Goal: Task Accomplishment & Management: Use online tool/utility

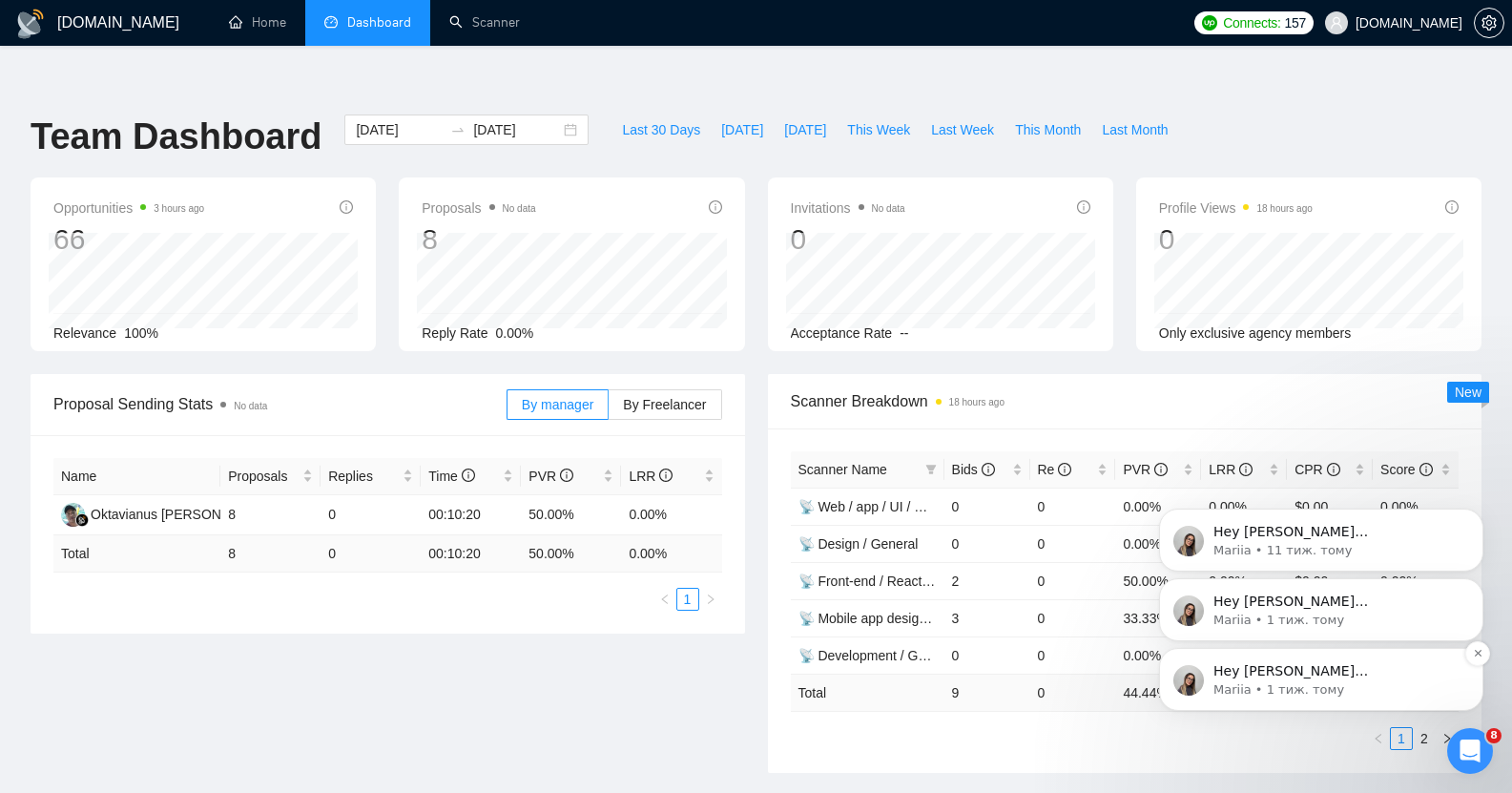
click at [1334, 674] on p "Hey [PERSON_NAME][EMAIL_ADDRESS][DOMAIN_NAME], Looks like your Upwork agency [P…" at bounding box center [1336, 671] width 246 height 19
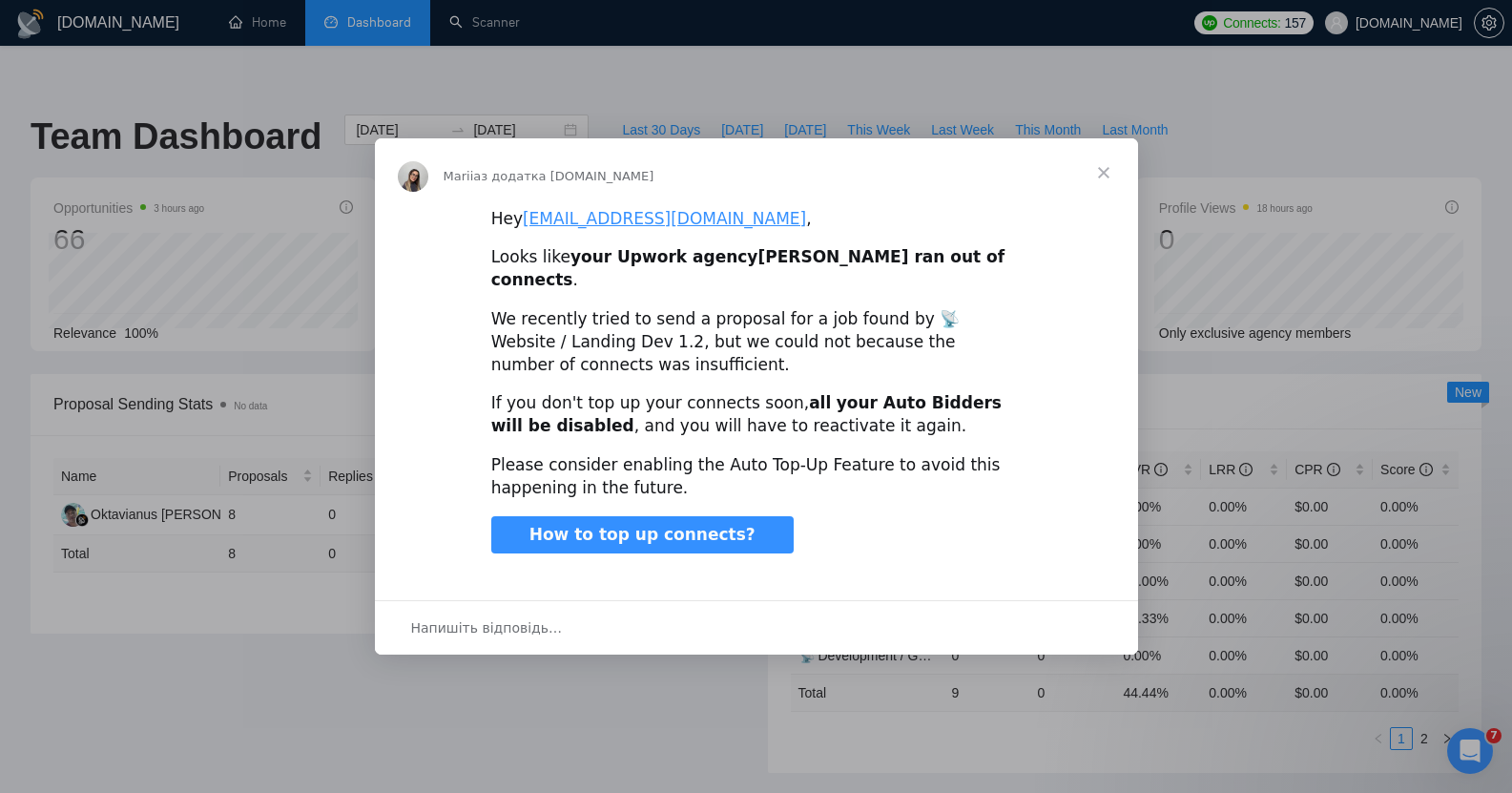
click at [1105, 180] on span "Закрити" at bounding box center [1103, 172] width 69 height 69
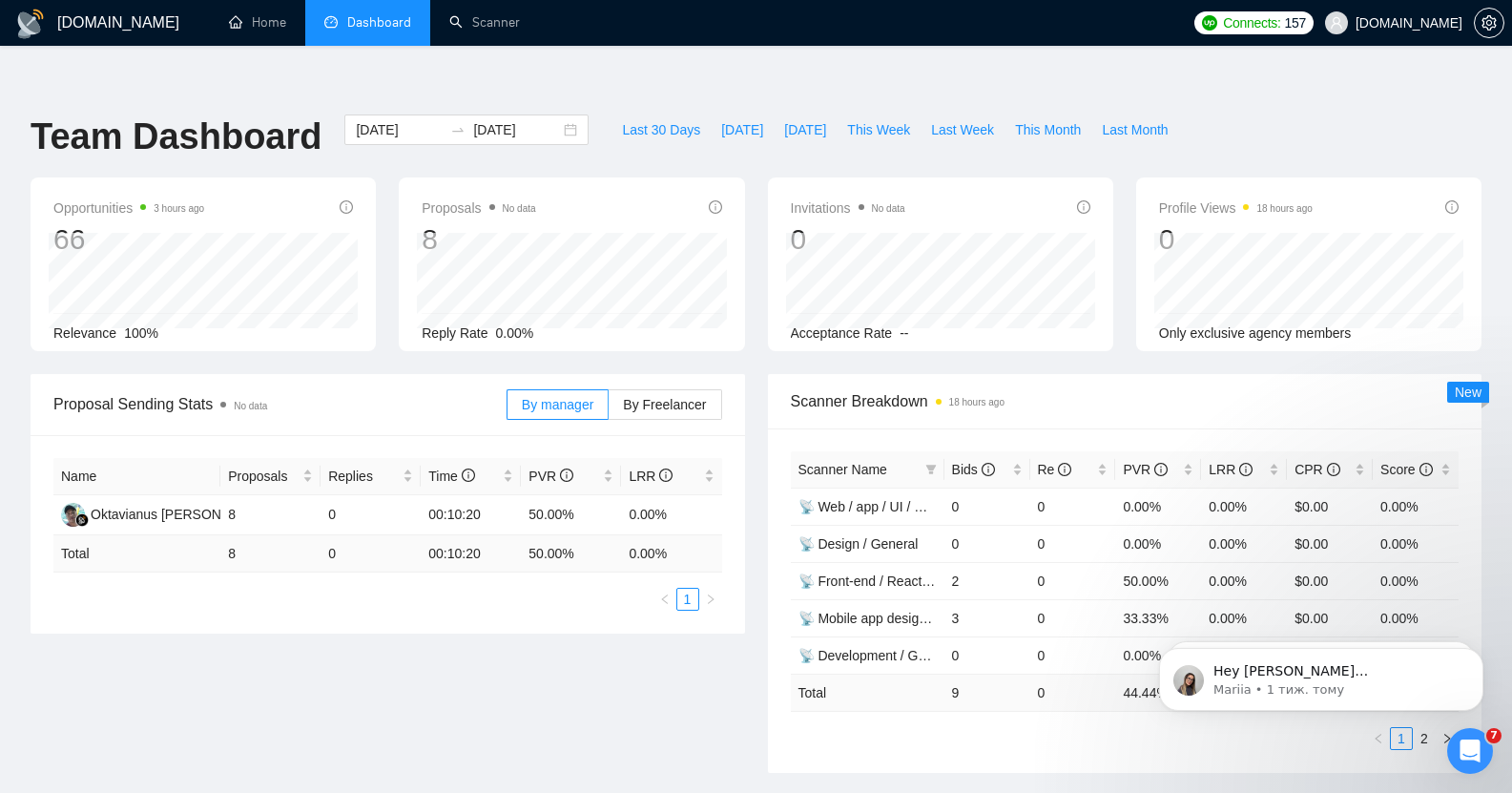
click at [1469, 745] on icon "Відкрити програму для спілкування Intercom" at bounding box center [1470, 751] width 32 height 32
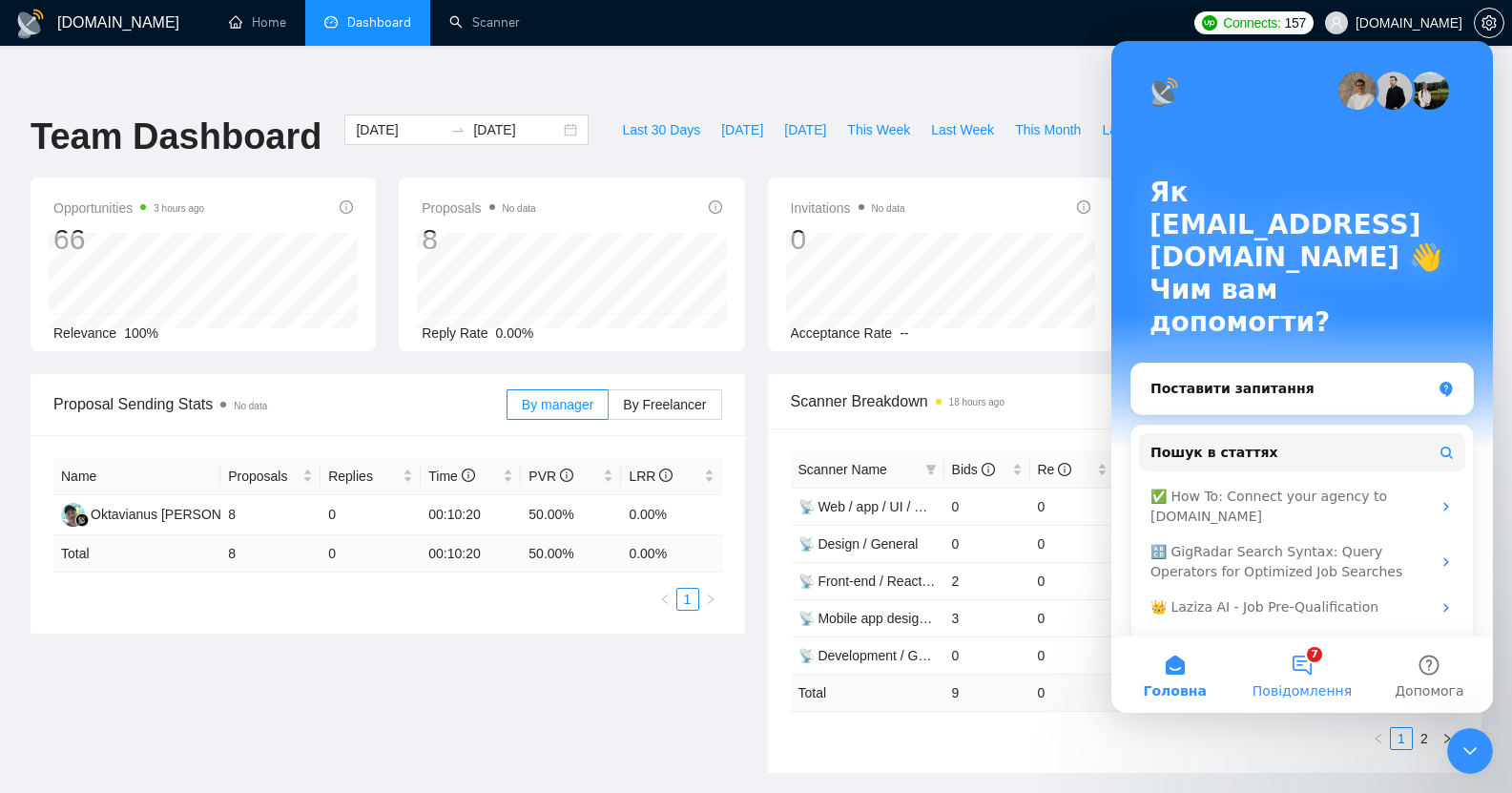
click at [1309, 684] on span "Повідомлення" at bounding box center [1301, 690] width 99 height 13
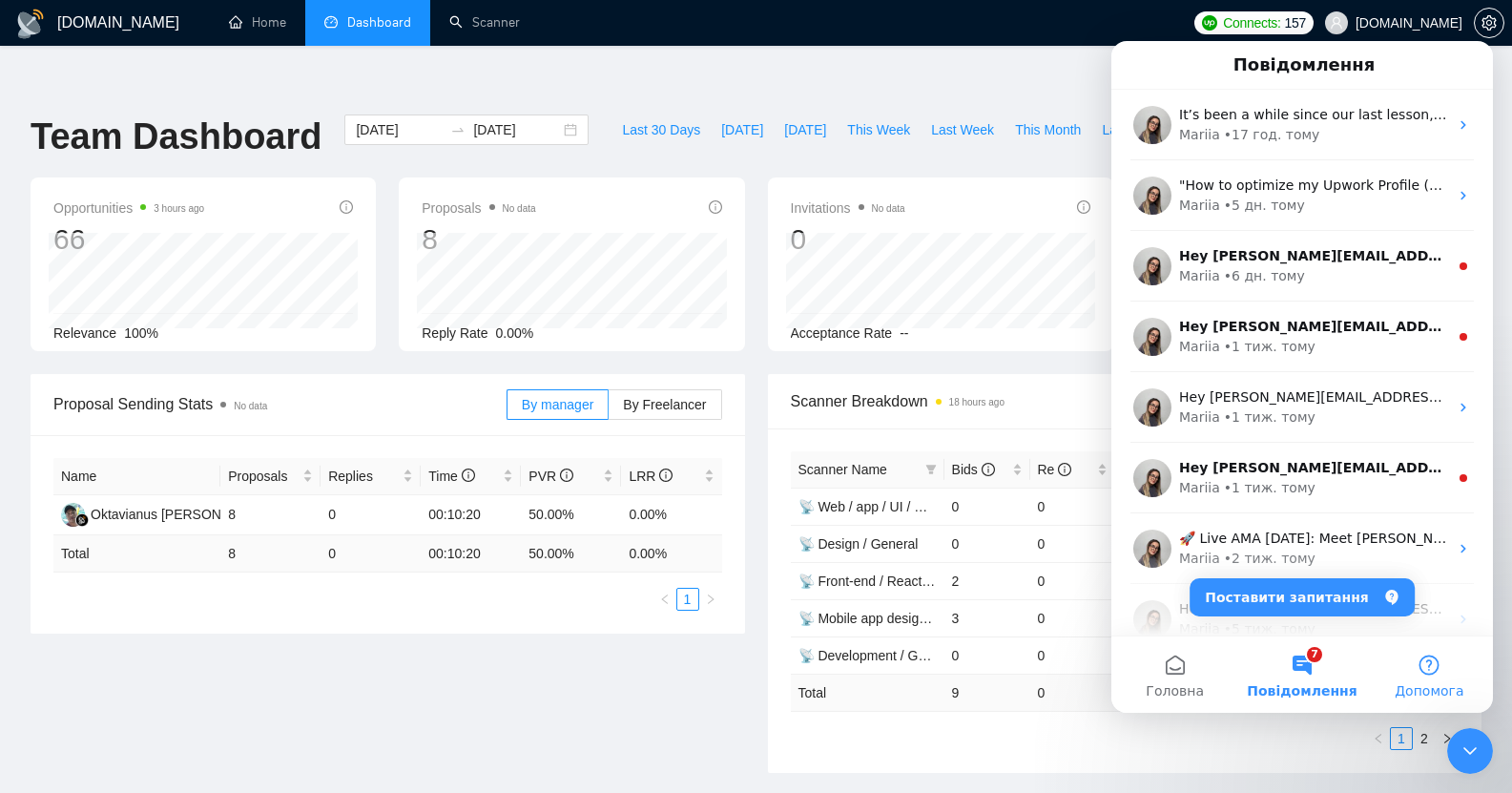
click at [1429, 663] on button "Допомога" at bounding box center [1428, 674] width 127 height 76
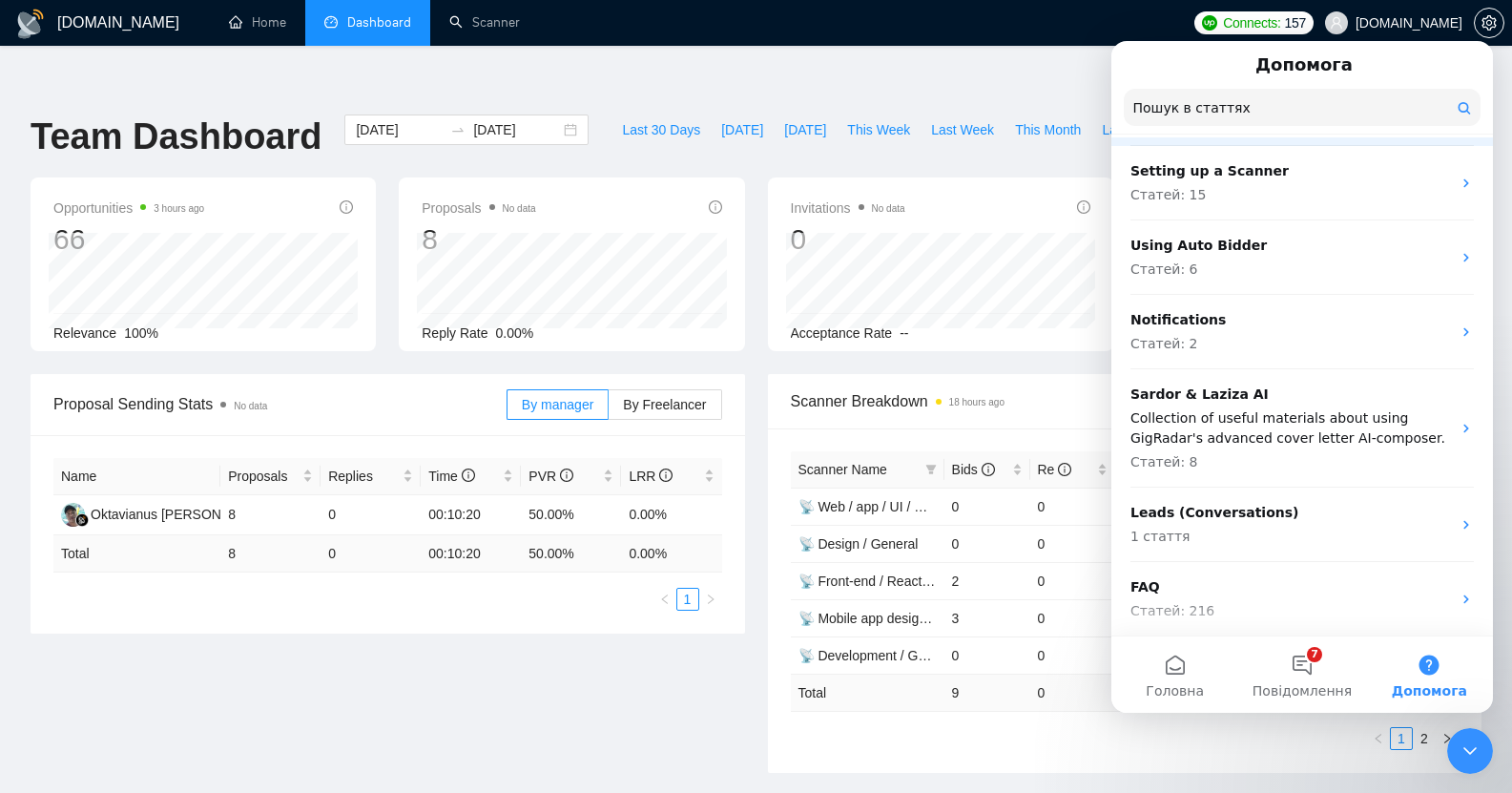
scroll to position [251, 0]
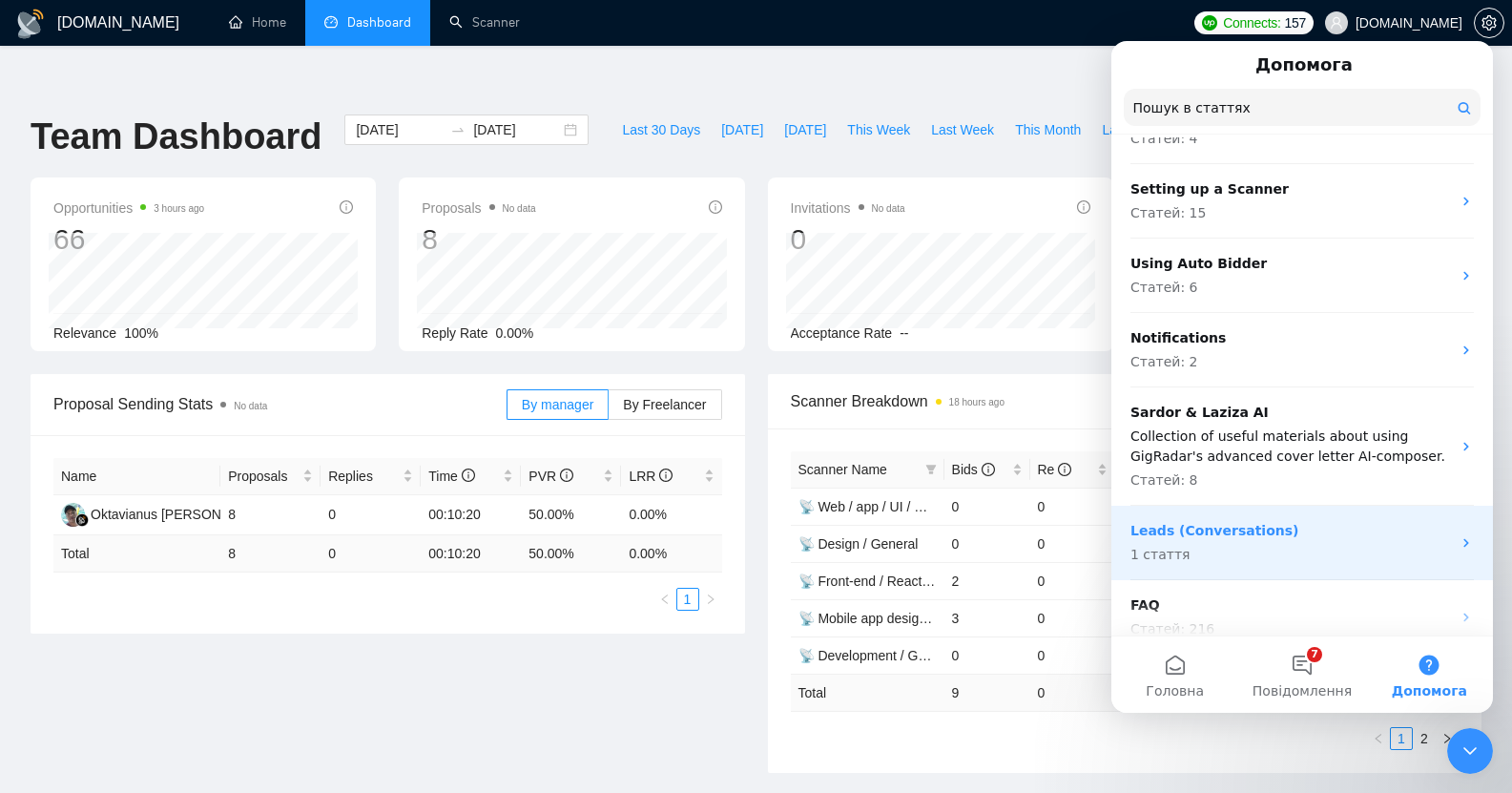
click at [1286, 534] on p "Leads (Conversations)" at bounding box center [1290, 530] width 321 height 20
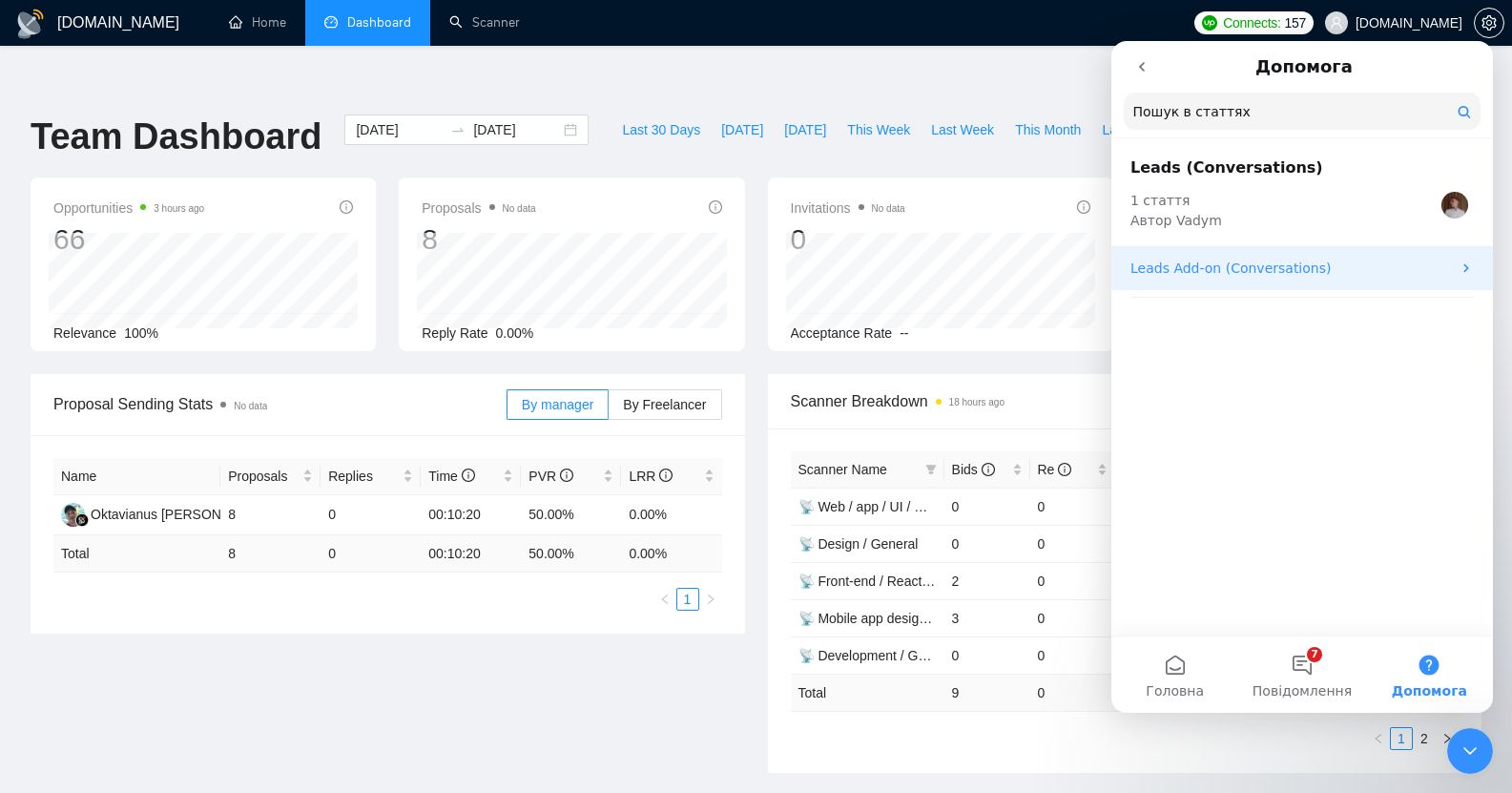
click at [1242, 278] on p "Leads Add-on (Conversations)" at bounding box center [1290, 269] width 321 height 20
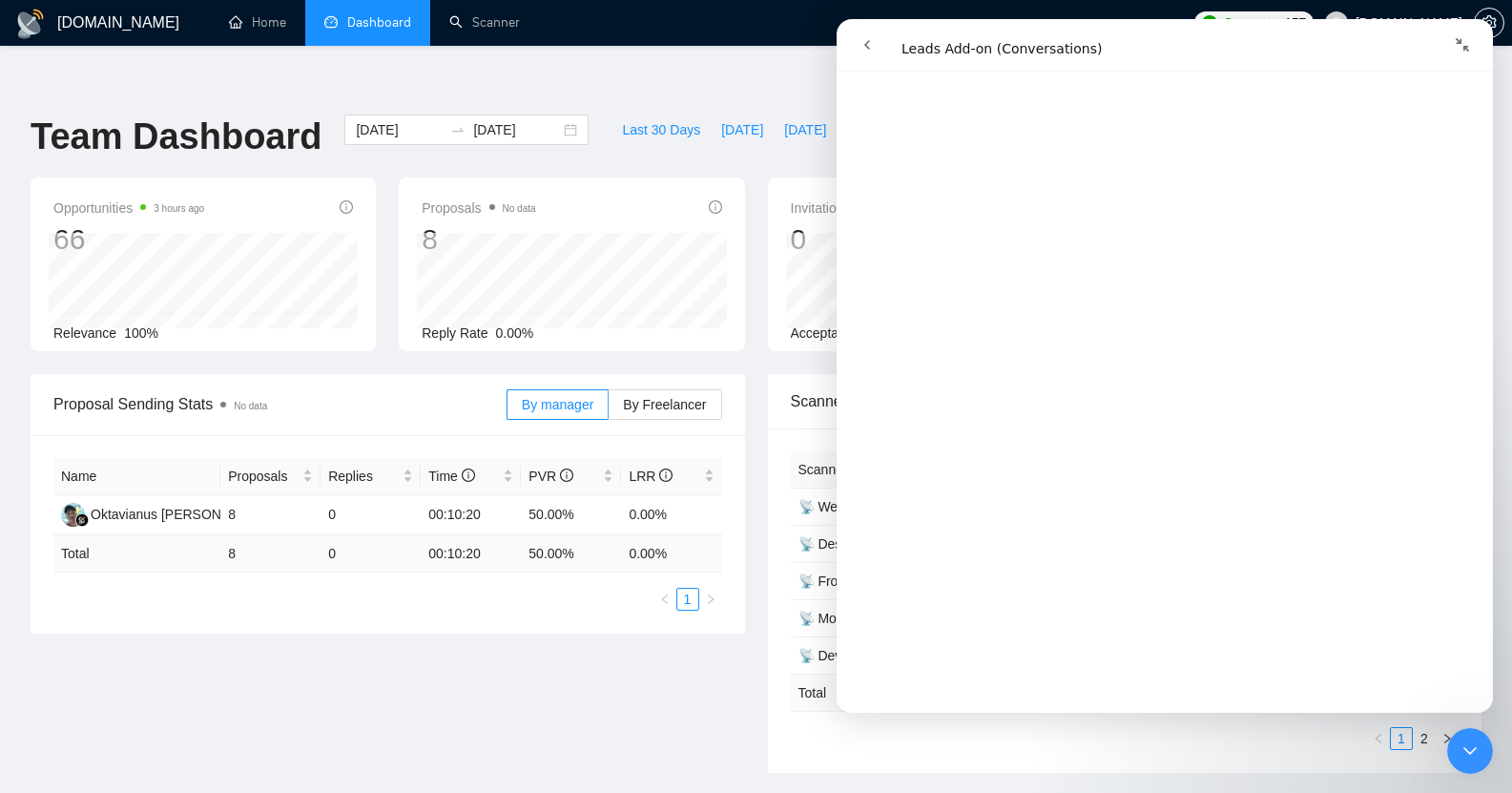
scroll to position [1523, 0]
click at [860, 34] on button "go back" at bounding box center [867, 45] width 36 height 36
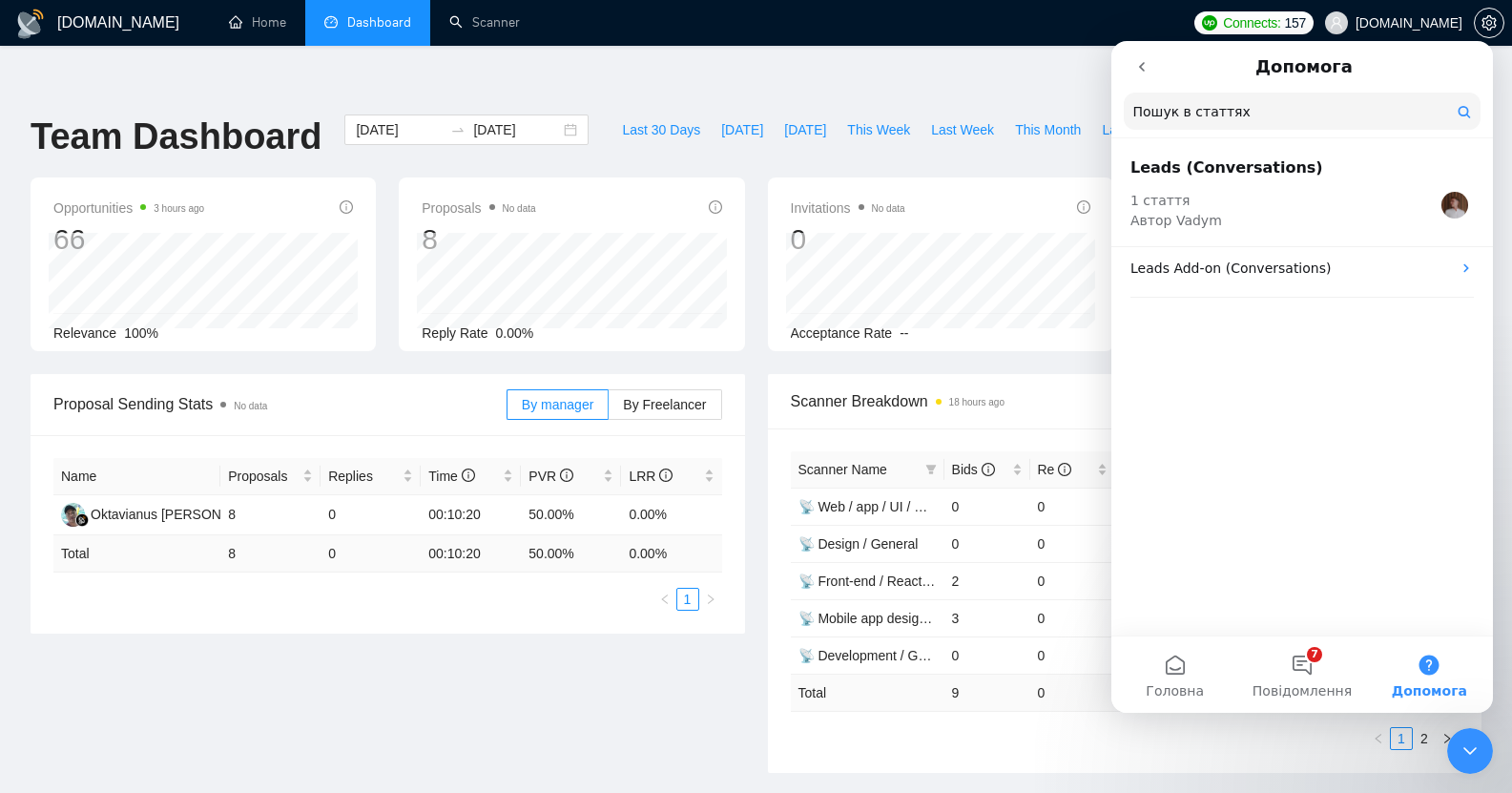
click at [1435, 678] on button "Допомога" at bounding box center [1428, 674] width 127 height 76
click at [1136, 55] on button "go back" at bounding box center [1141, 67] width 36 height 36
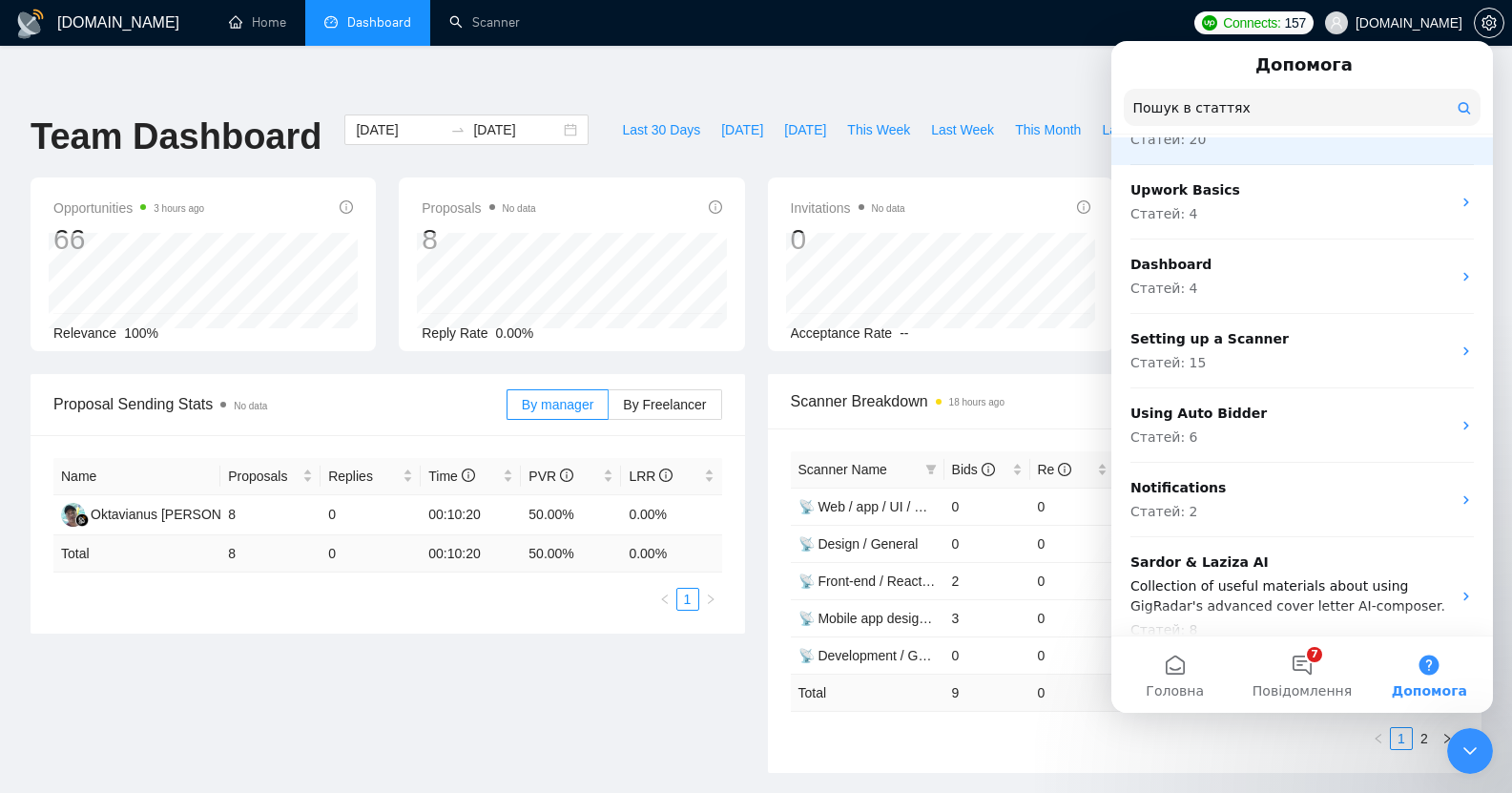
scroll to position [103, 0]
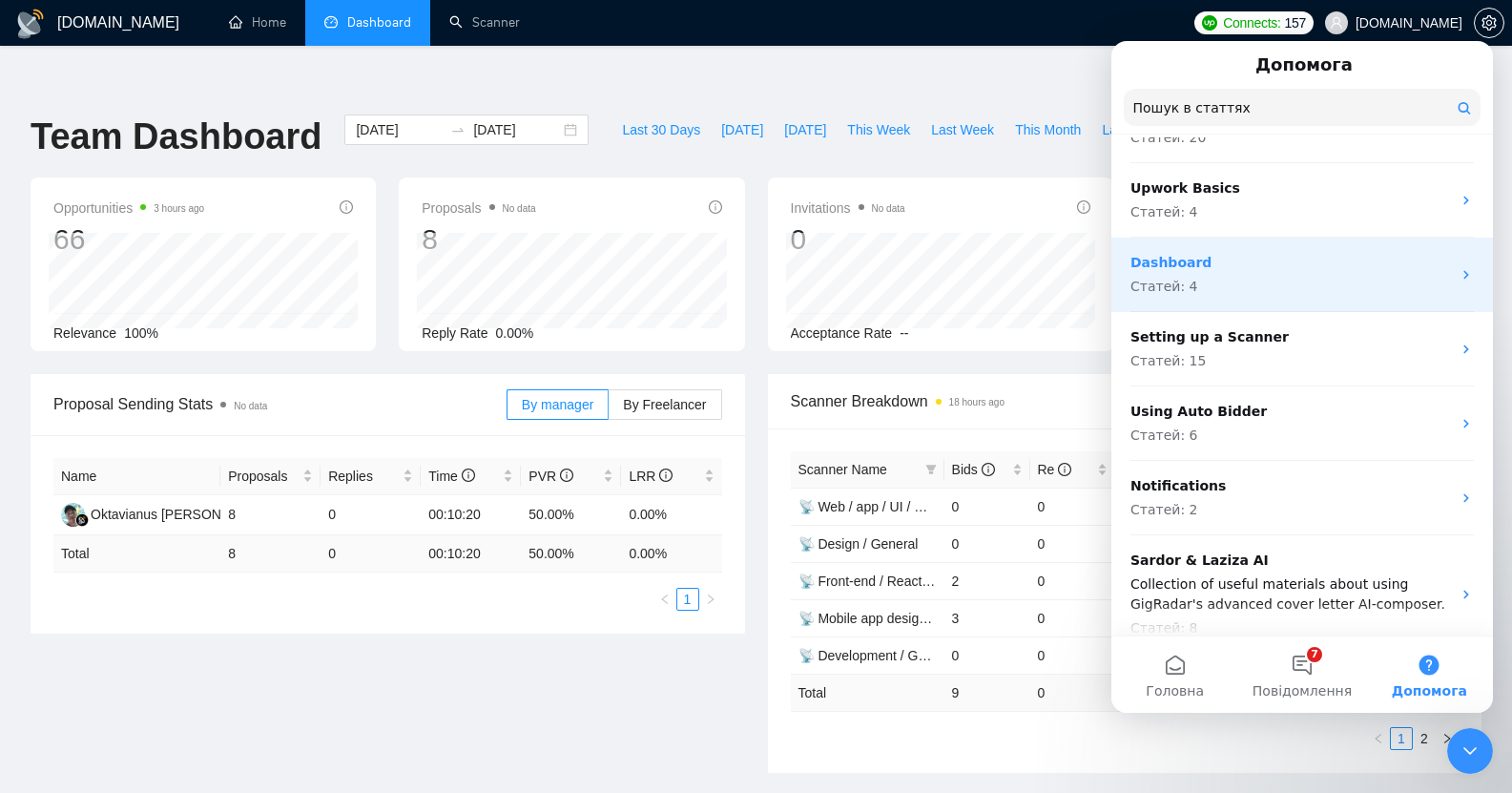
click at [1275, 280] on p "Статей: 4" at bounding box center [1290, 287] width 321 height 20
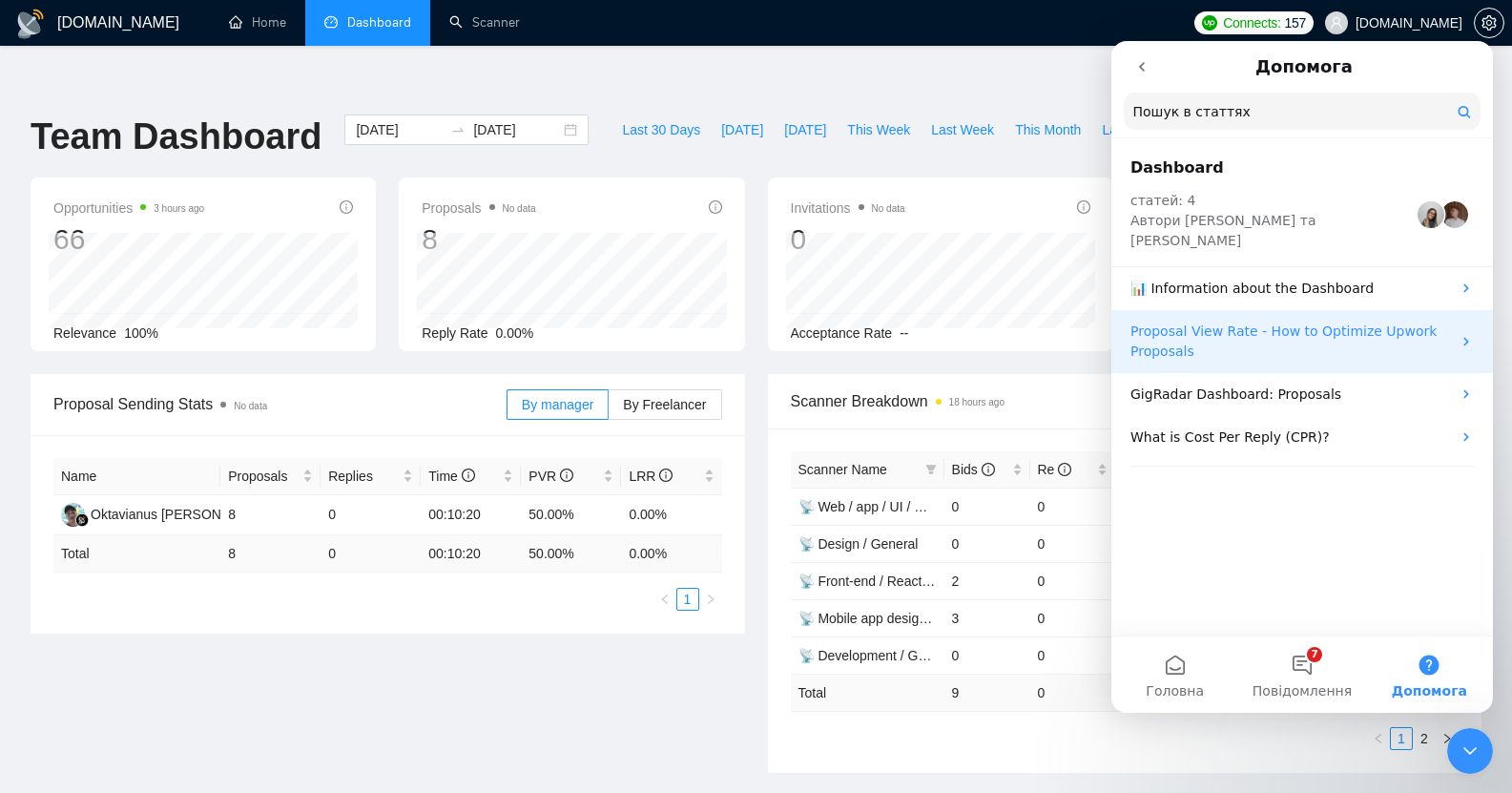
click at [1307, 322] on p "Proposal View Rate - How to Optimize Upwork Proposals" at bounding box center [1290, 342] width 321 height 40
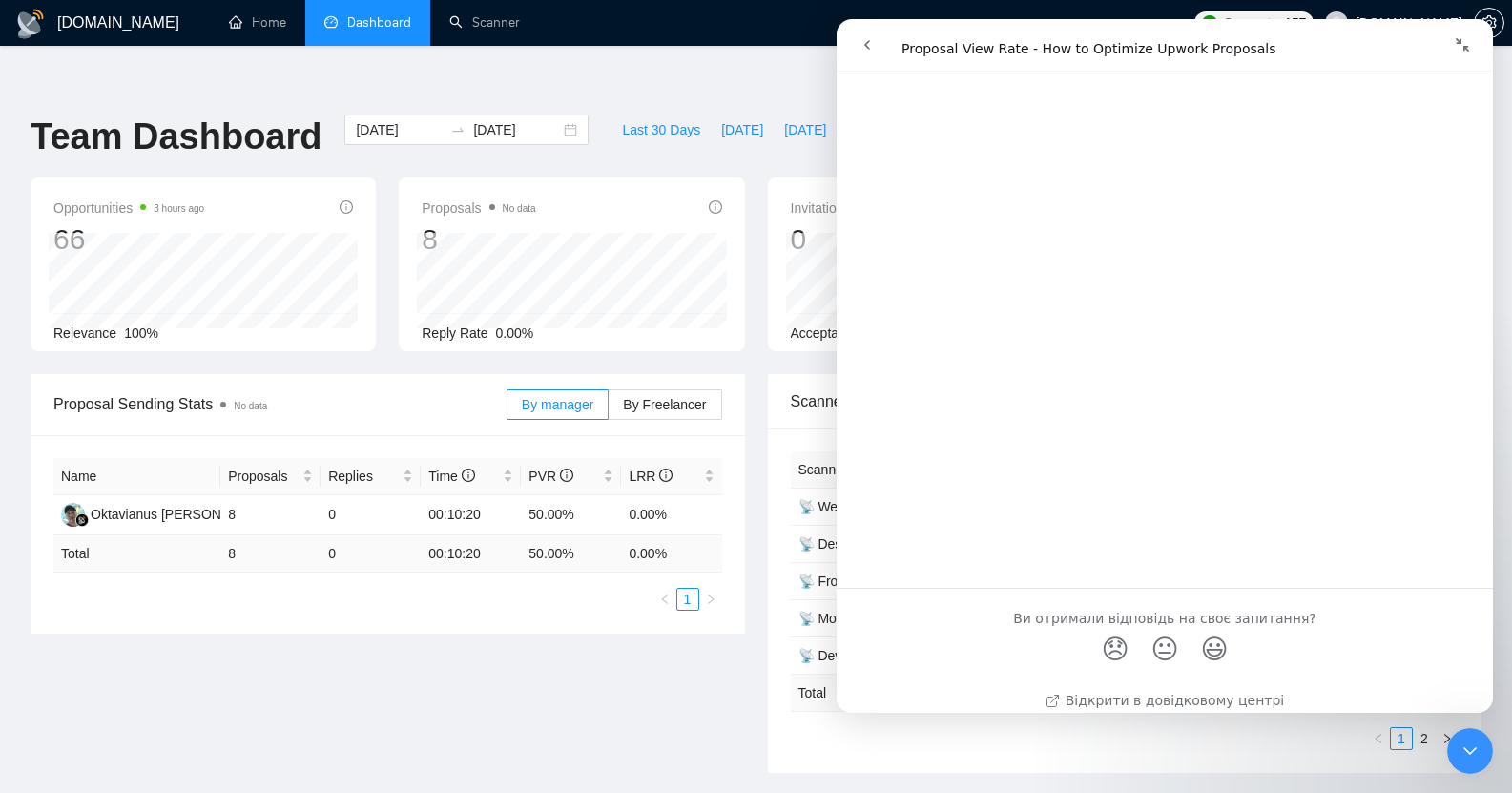
scroll to position [2440, 0]
click at [869, 47] on icon "go back" at bounding box center [866, 44] width 15 height 15
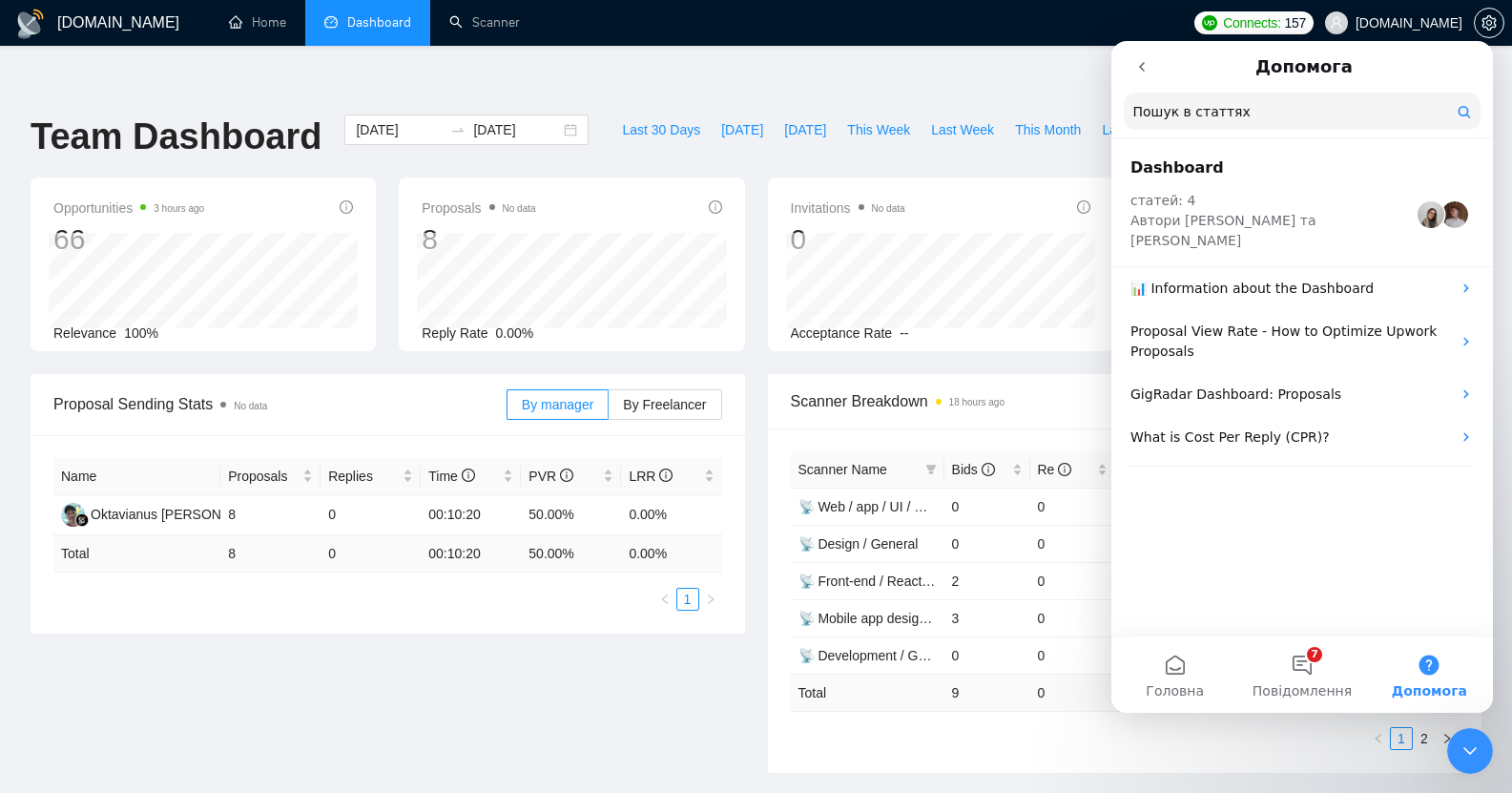
click at [1133, 73] on button "go back" at bounding box center [1141, 67] width 36 height 36
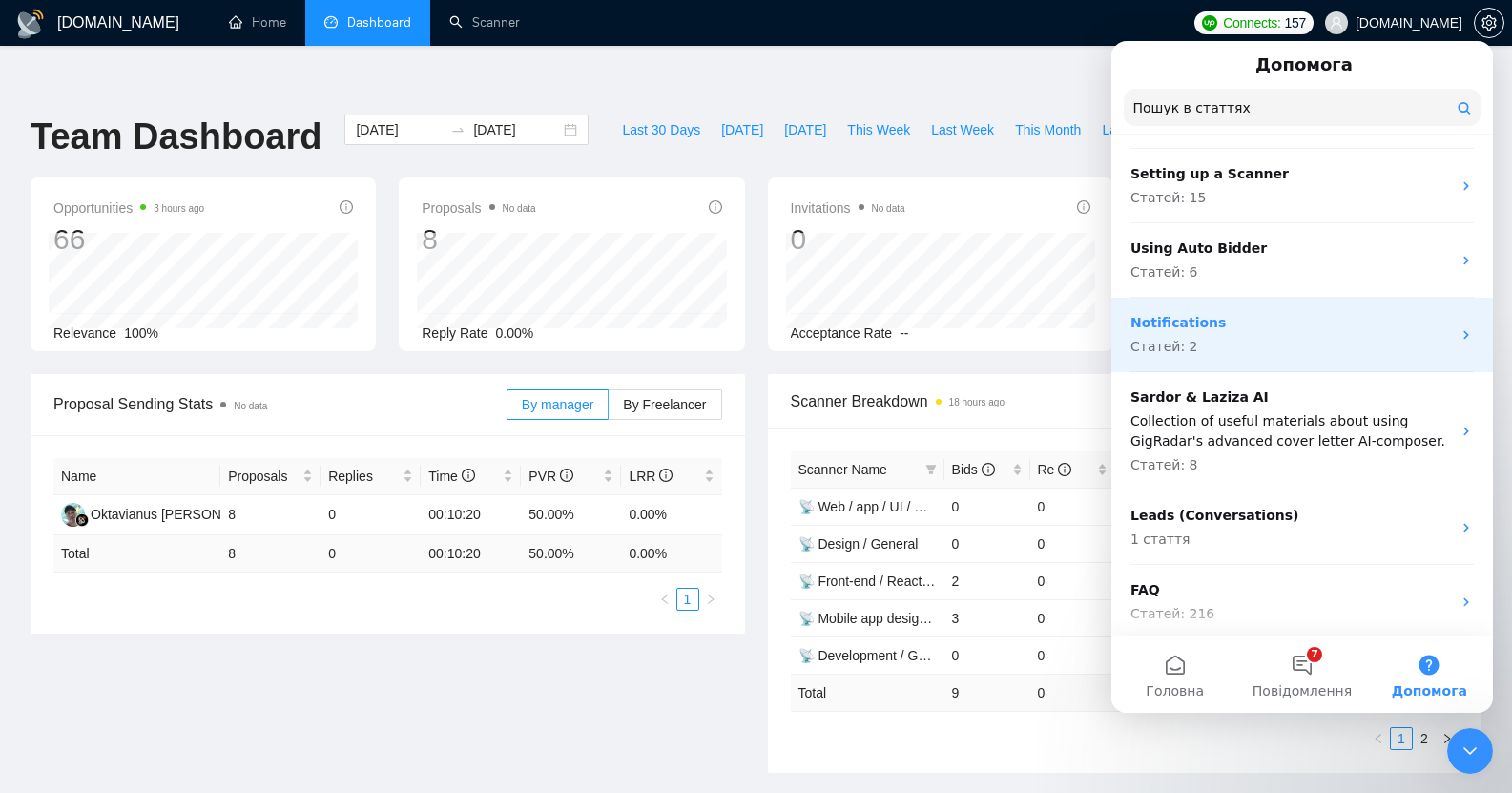
scroll to position [269, 0]
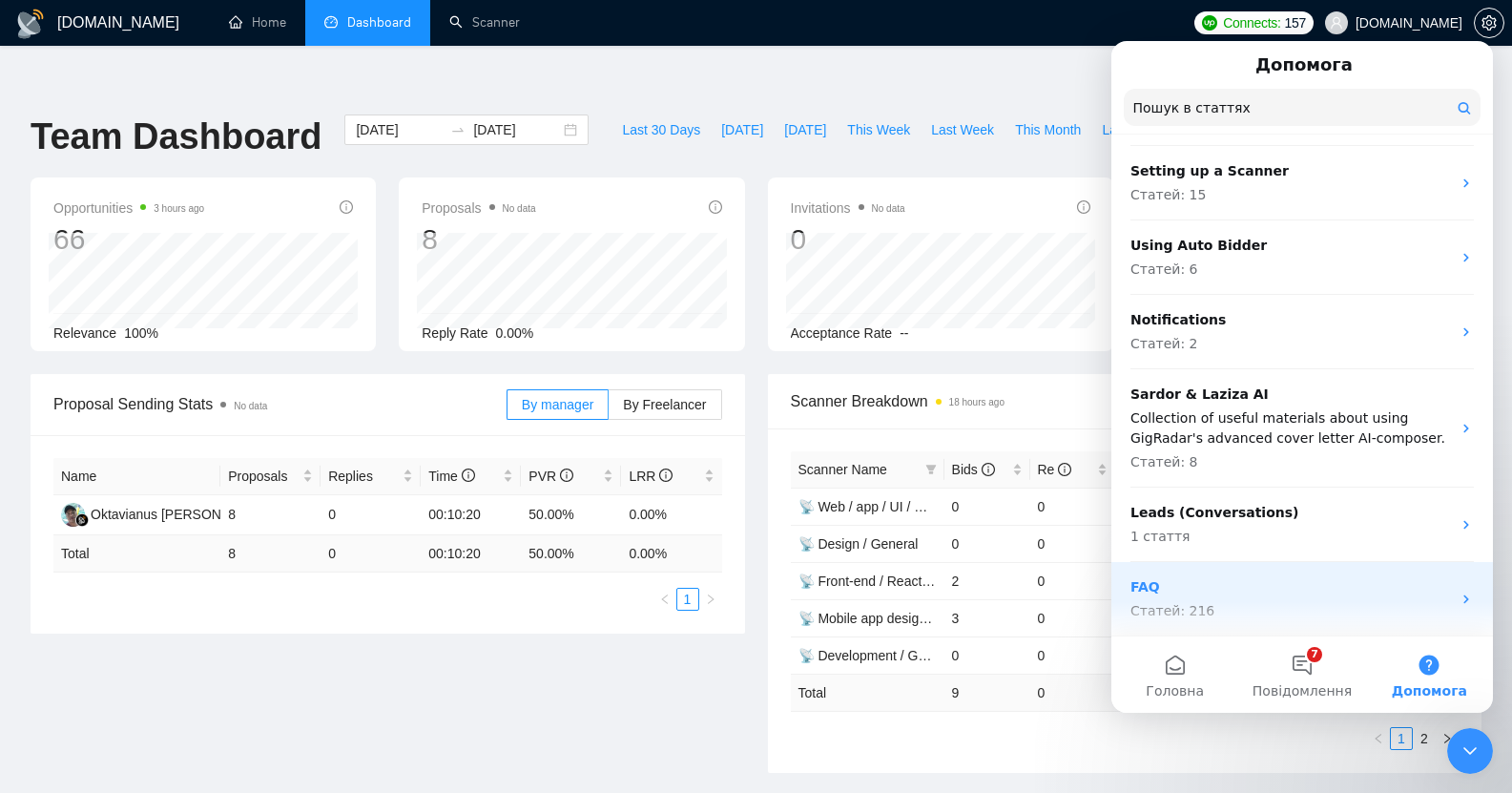
click at [1315, 614] on p "Статей: 216" at bounding box center [1290, 611] width 321 height 20
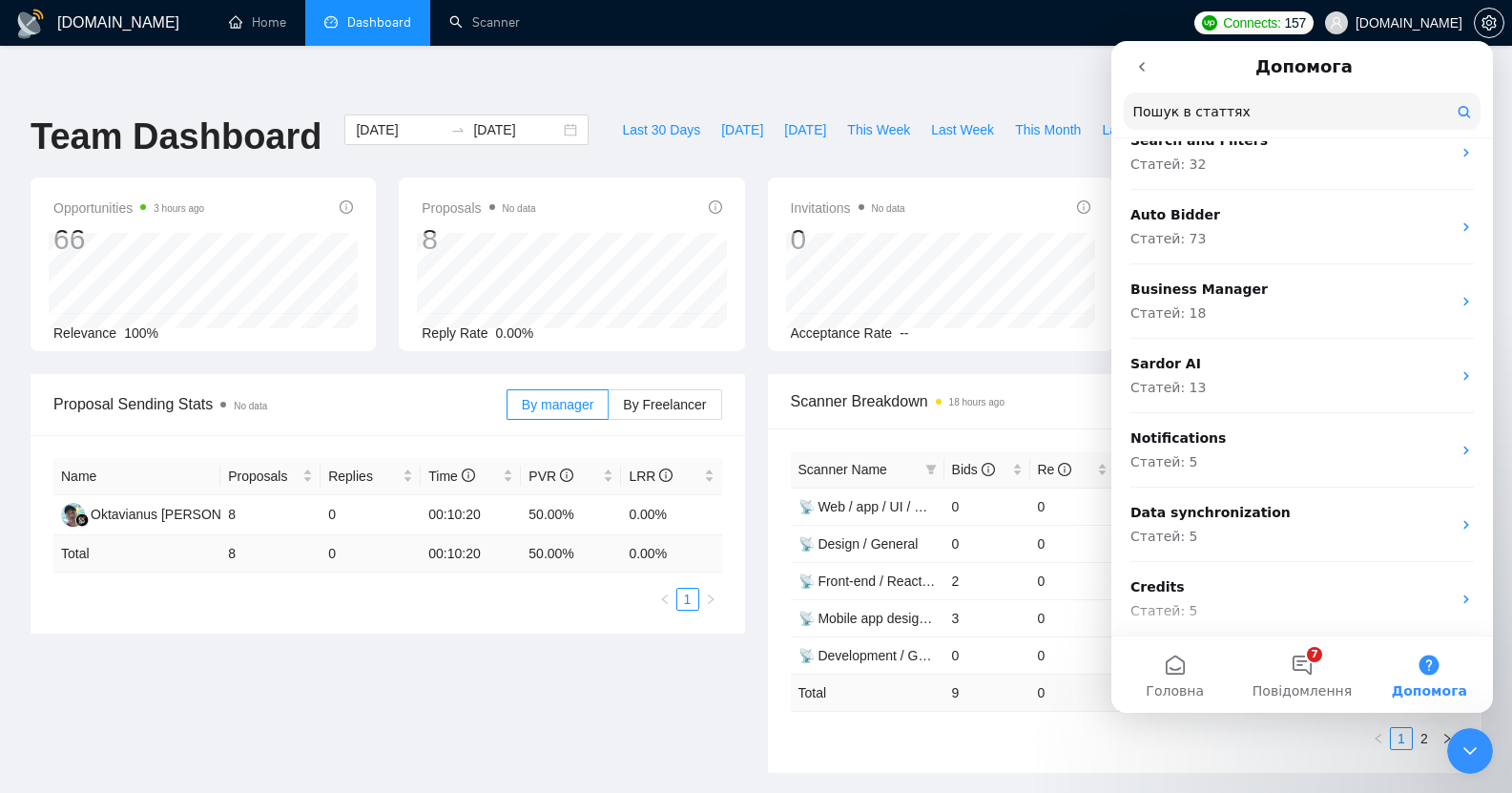
scroll to position [0, 0]
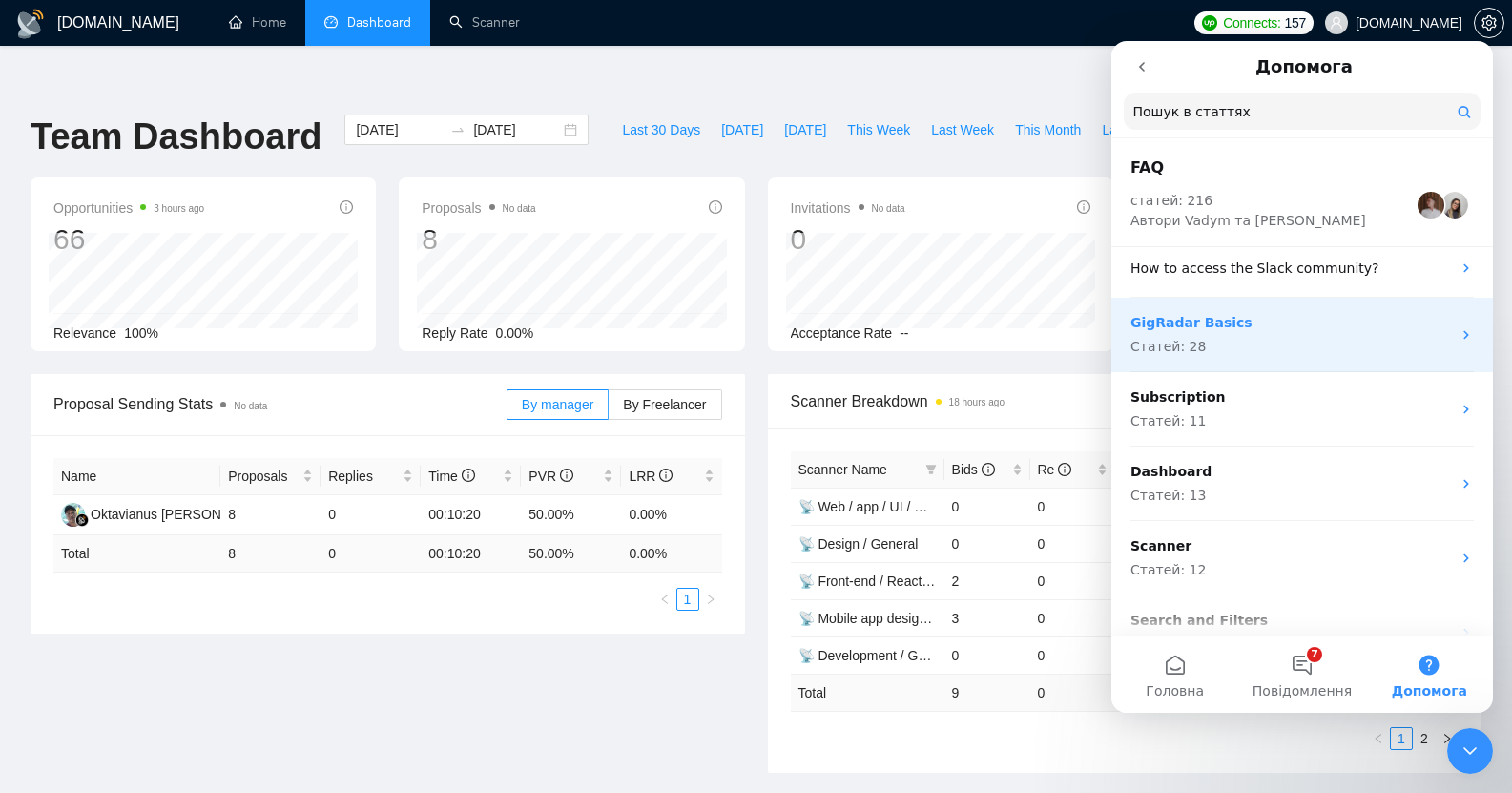
click at [1280, 335] on div "GigRadar Basics Статей: 28" at bounding box center [1290, 335] width 321 height 44
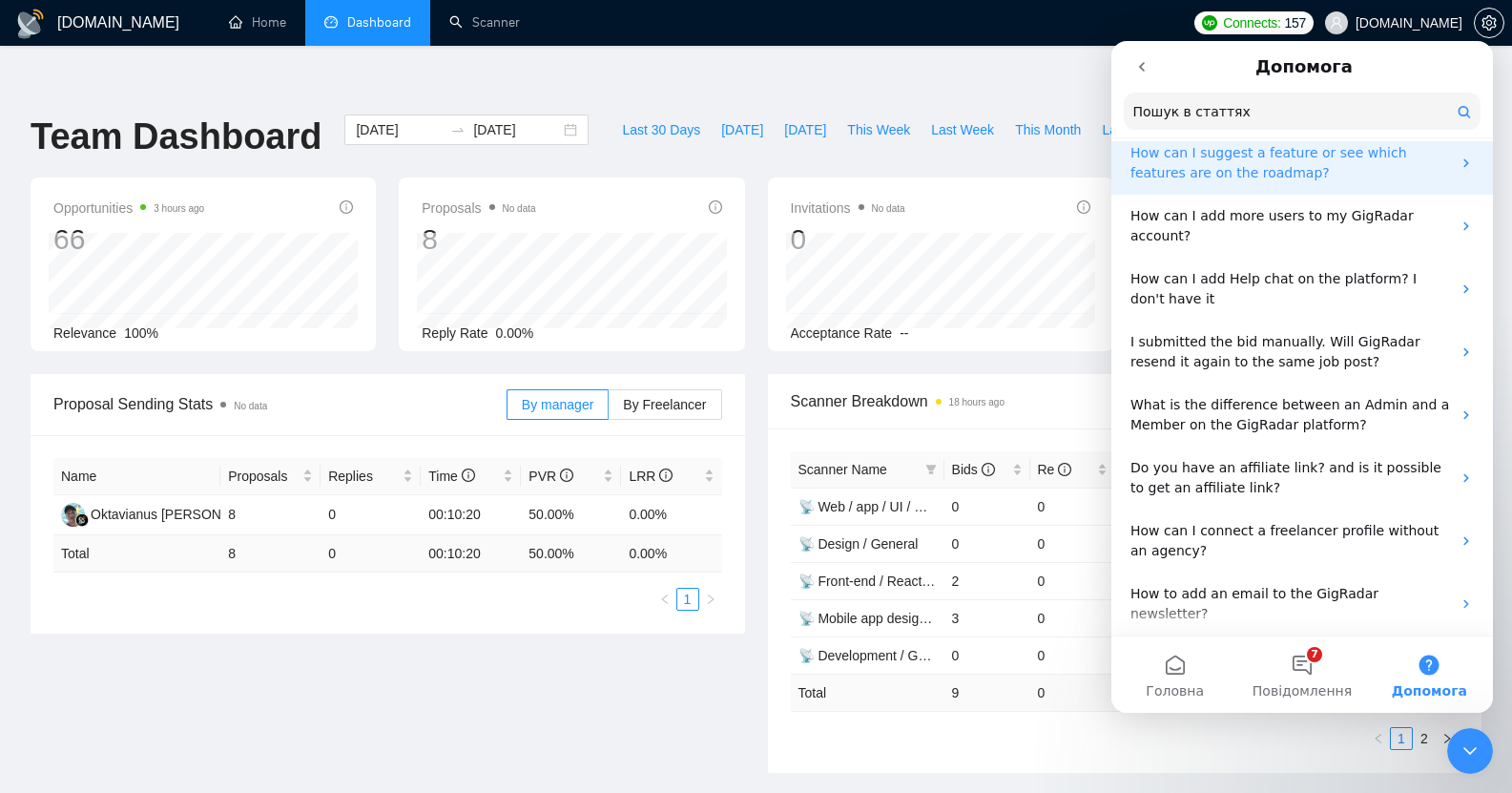
scroll to position [202, 0]
click at [1304, 273] on p "How can I add Help chat on the platform? I don't have it" at bounding box center [1290, 288] width 321 height 40
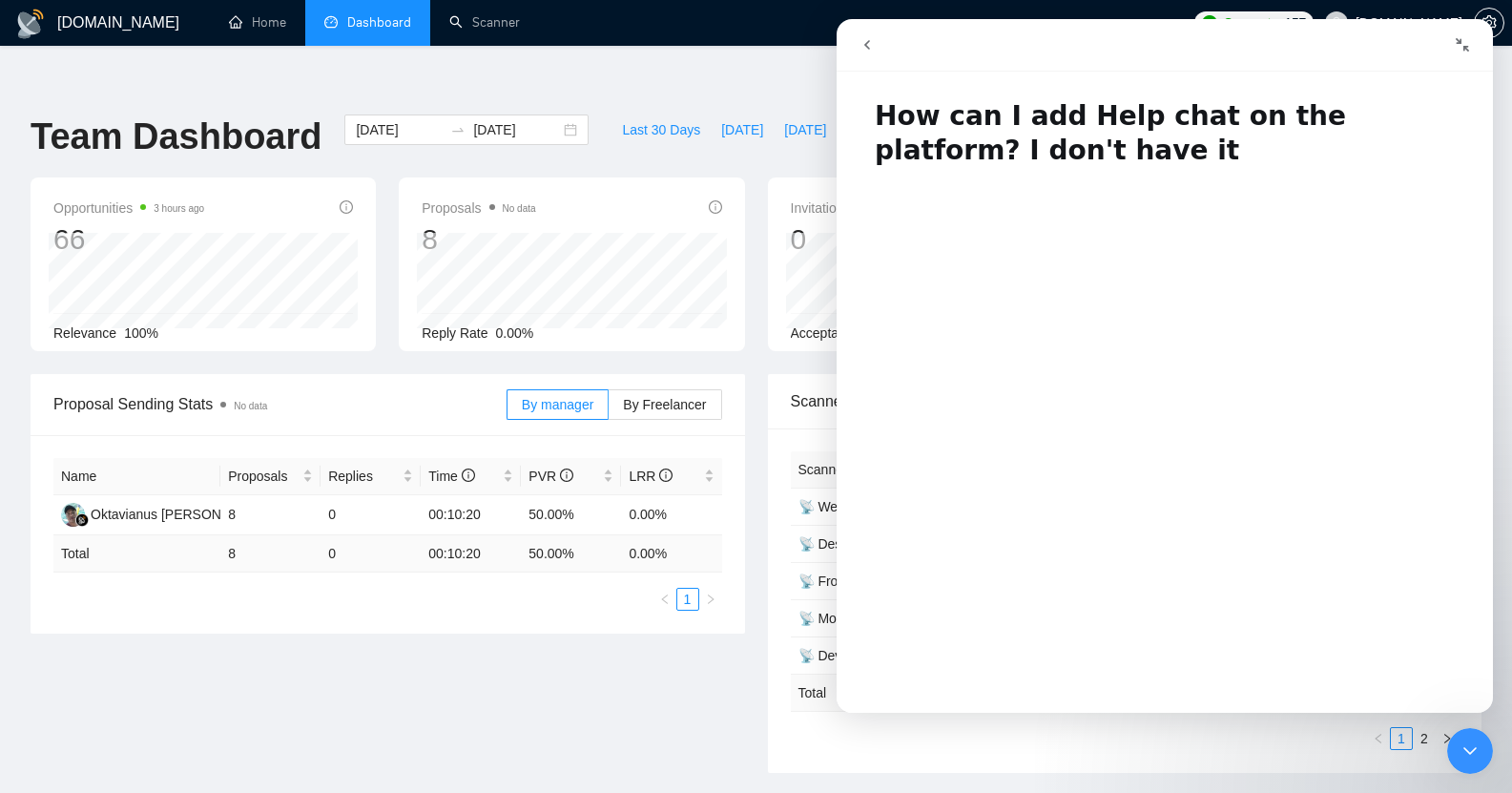
click at [1464, 51] on icon "Згорнути вікно" at bounding box center [1461, 44] width 15 height 15
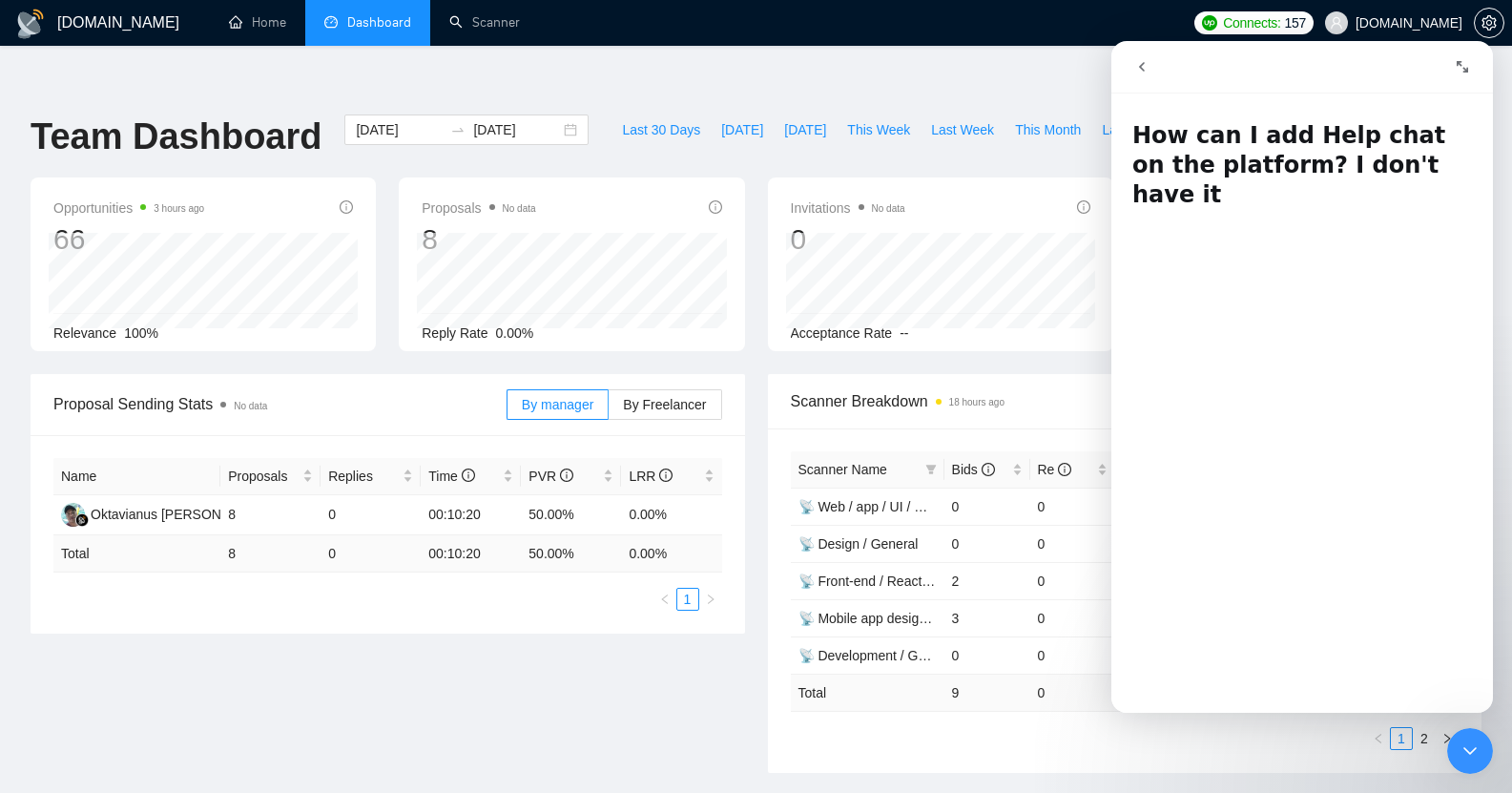
click at [996, 122] on div "Last 30 Days [DATE] [DATE] This Week Last Week This Month Last Month" at bounding box center [895, 146] width 589 height 63
click at [1480, 752] on icon "Закрити програму для спілкування Intercom" at bounding box center [1469, 750] width 23 height 23
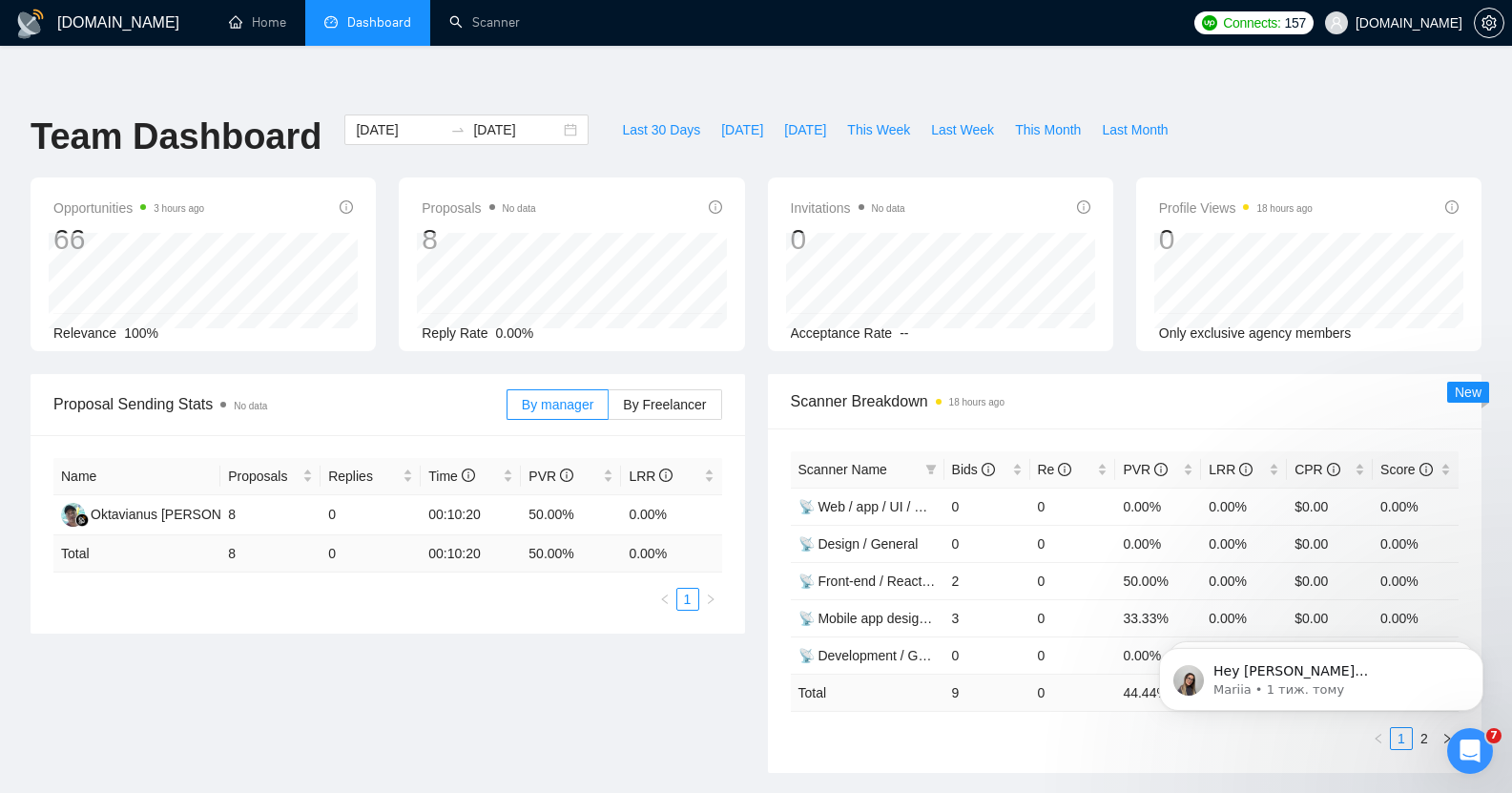
scroll to position [0, 0]
click at [364, 119] on input "[DATE]" at bounding box center [398, 129] width 87 height 21
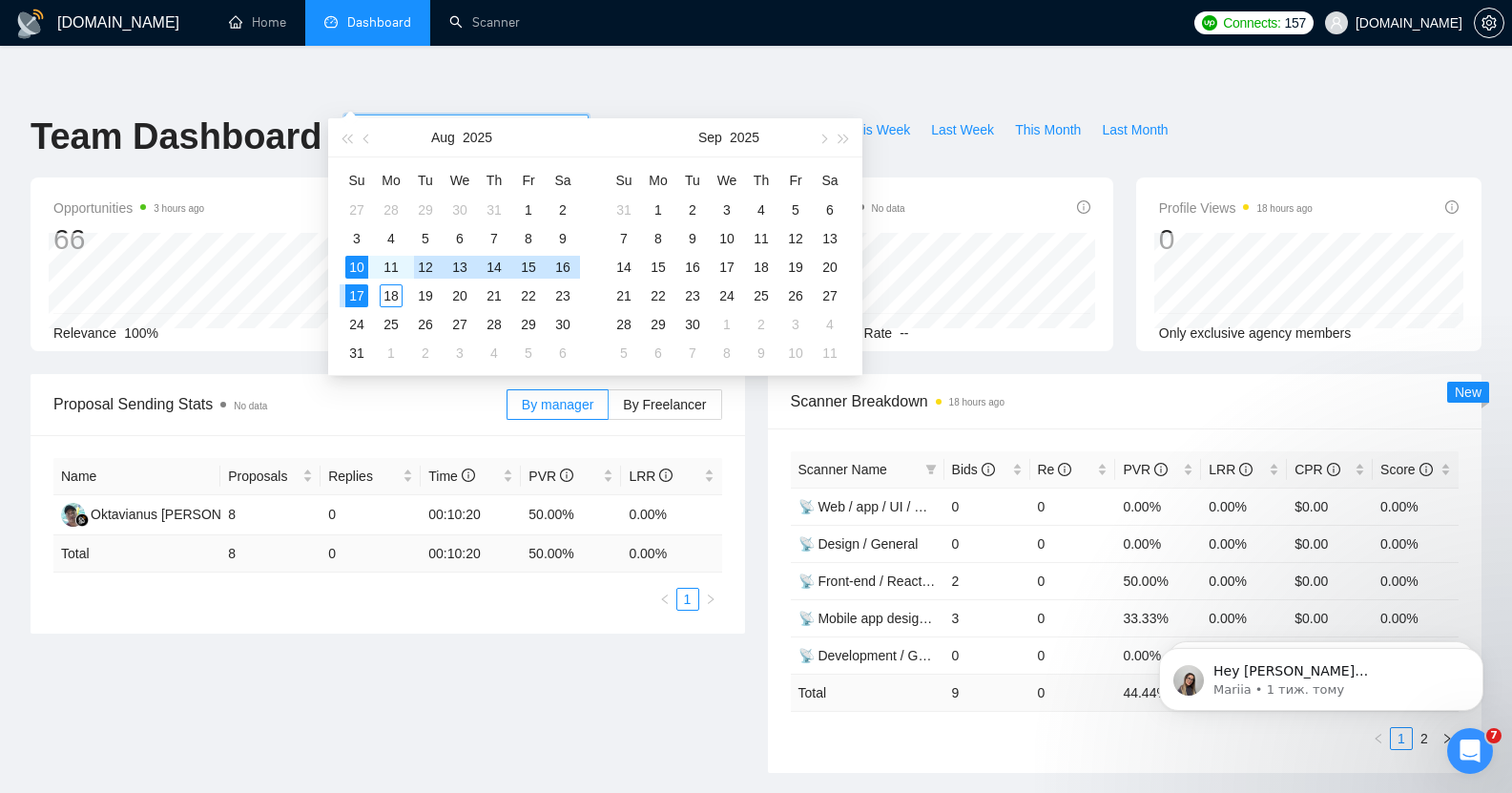
type input "[DATE]"
click at [356, 261] on div "10" at bounding box center [357, 267] width 23 height 23
click at [492, 119] on input "[DATE]" at bounding box center [516, 129] width 87 height 21
type input "[DATE]"
click at [358, 286] on div "17" at bounding box center [357, 296] width 23 height 23
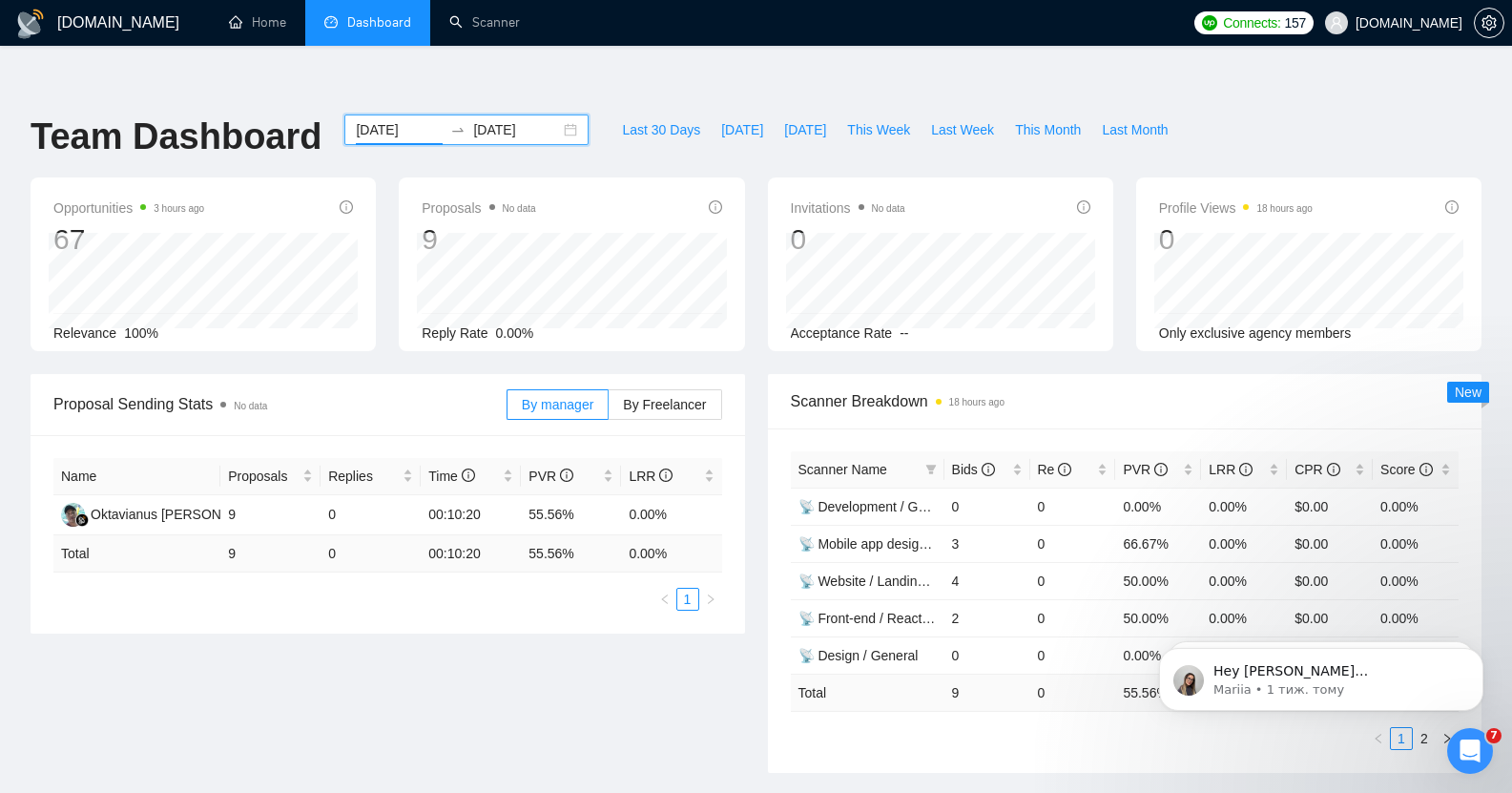
click at [380, 119] on input "[DATE]" at bounding box center [398, 129] width 87 height 21
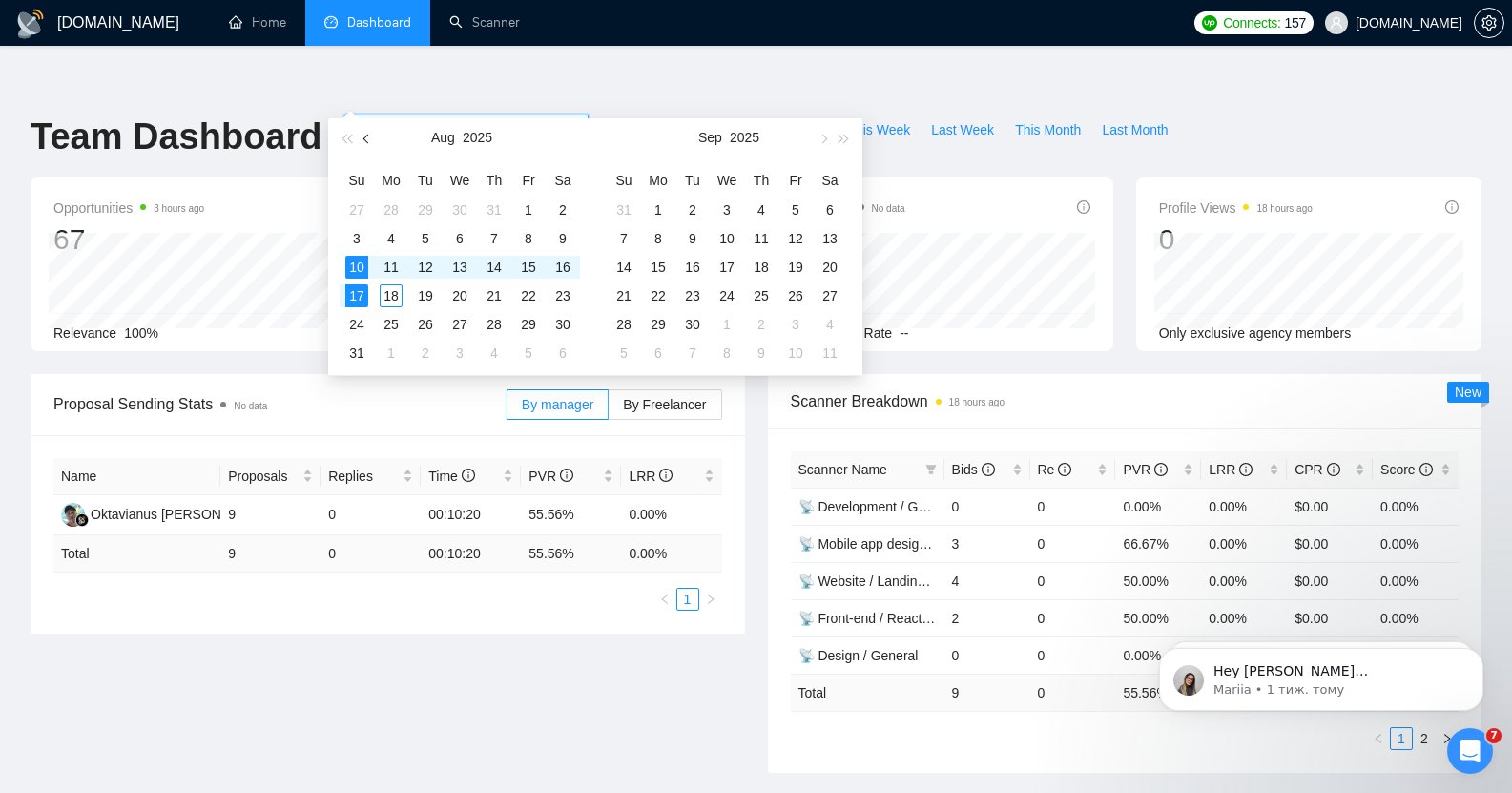
click at [368, 140] on span "button" at bounding box center [369, 139] width 10 height 10
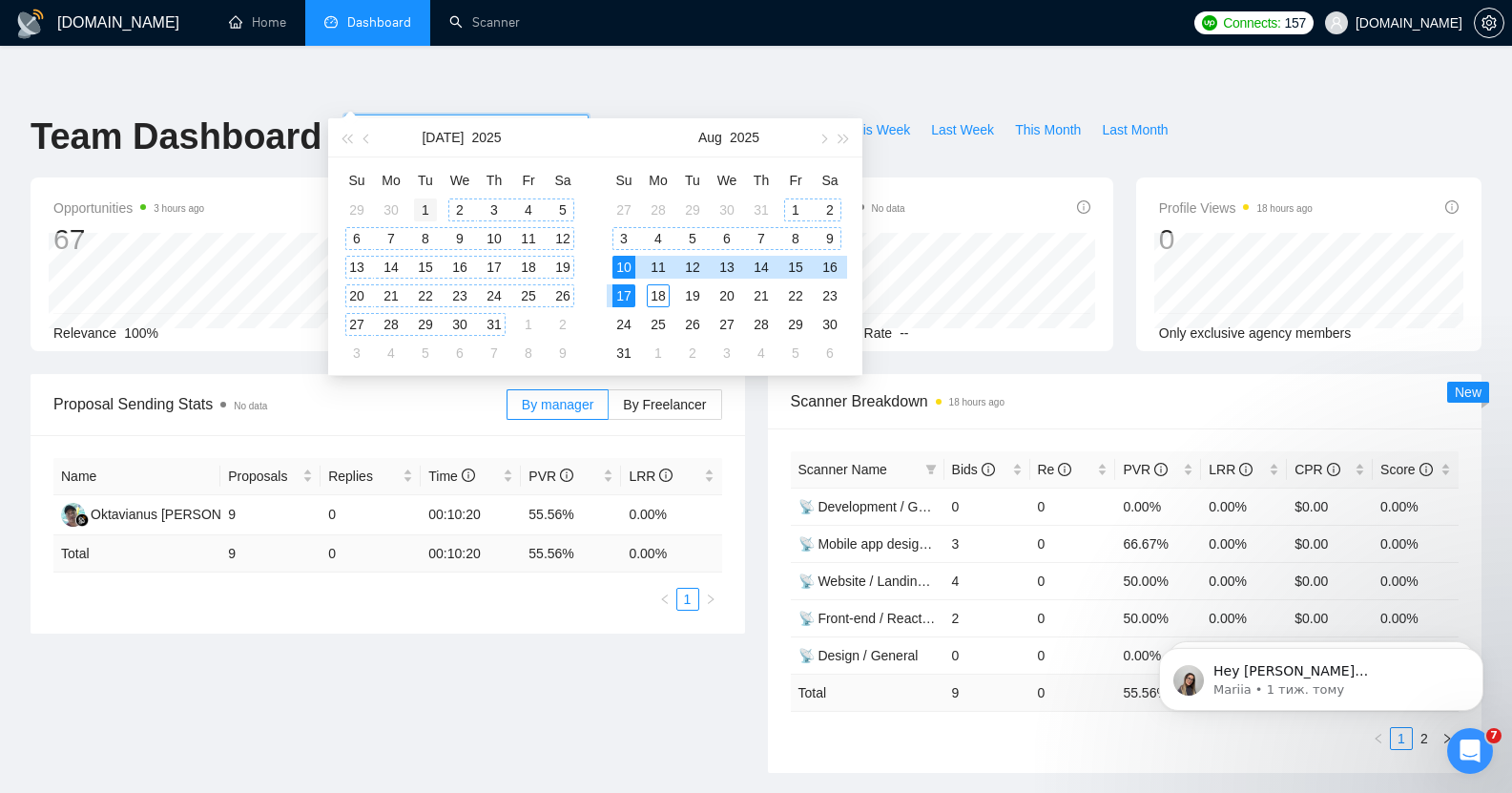
type input "[DATE]"
click at [422, 207] on div "1" at bounding box center [424, 210] width 23 height 23
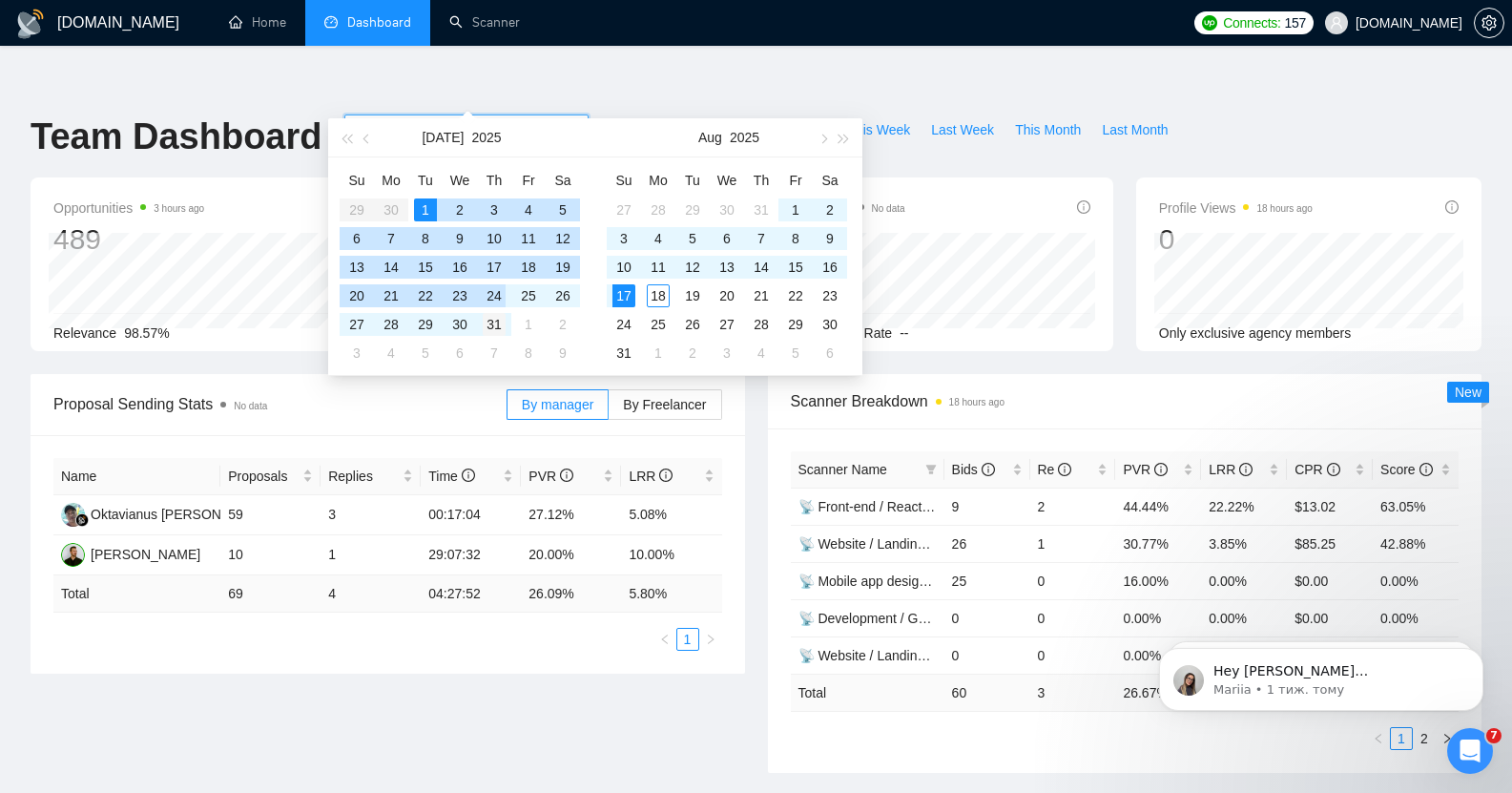
type input "[DATE]"
click at [490, 324] on div "31" at bounding box center [493, 324] width 23 height 23
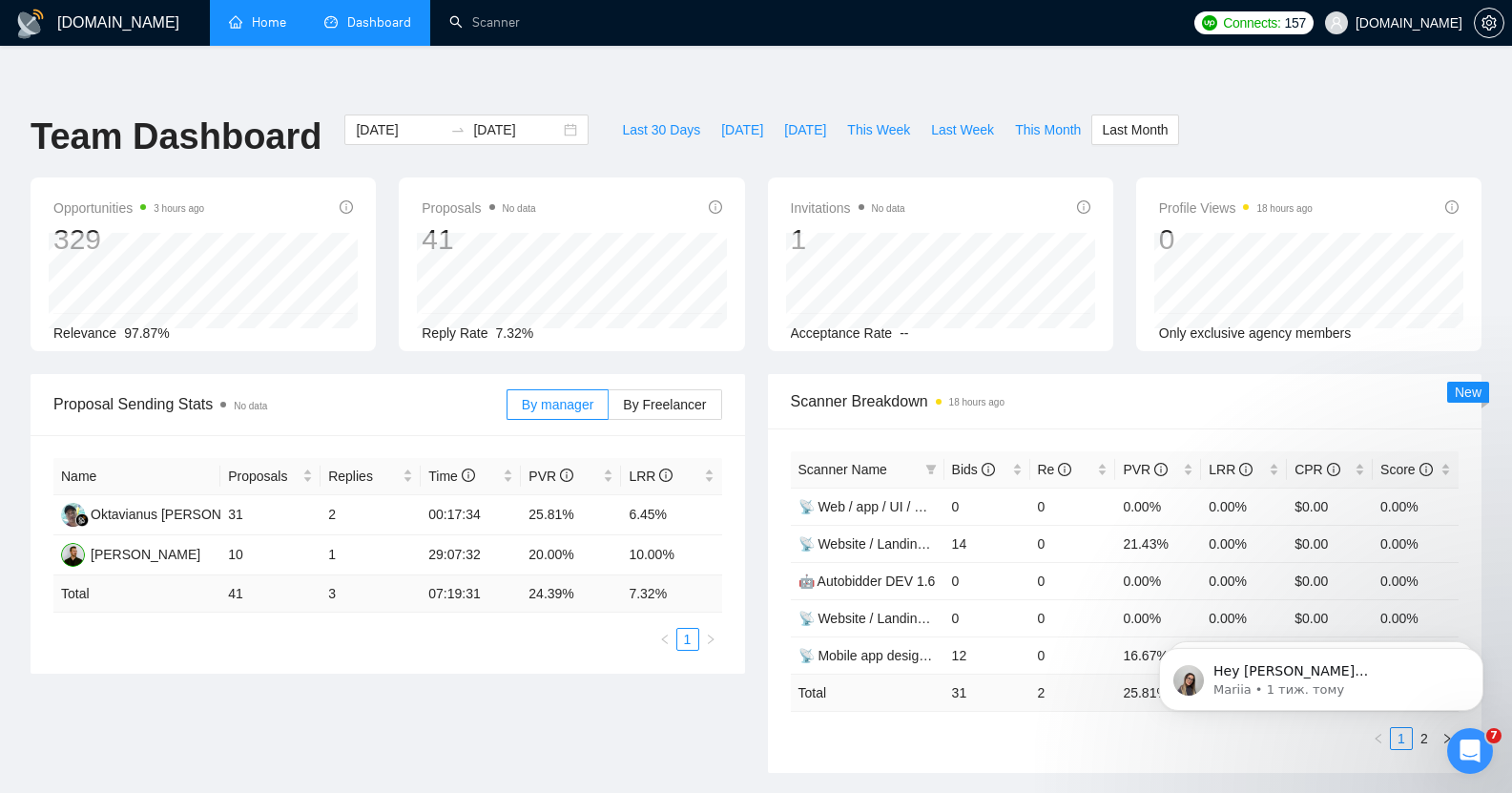
click at [253, 14] on link "Home" at bounding box center [257, 22] width 57 height 16
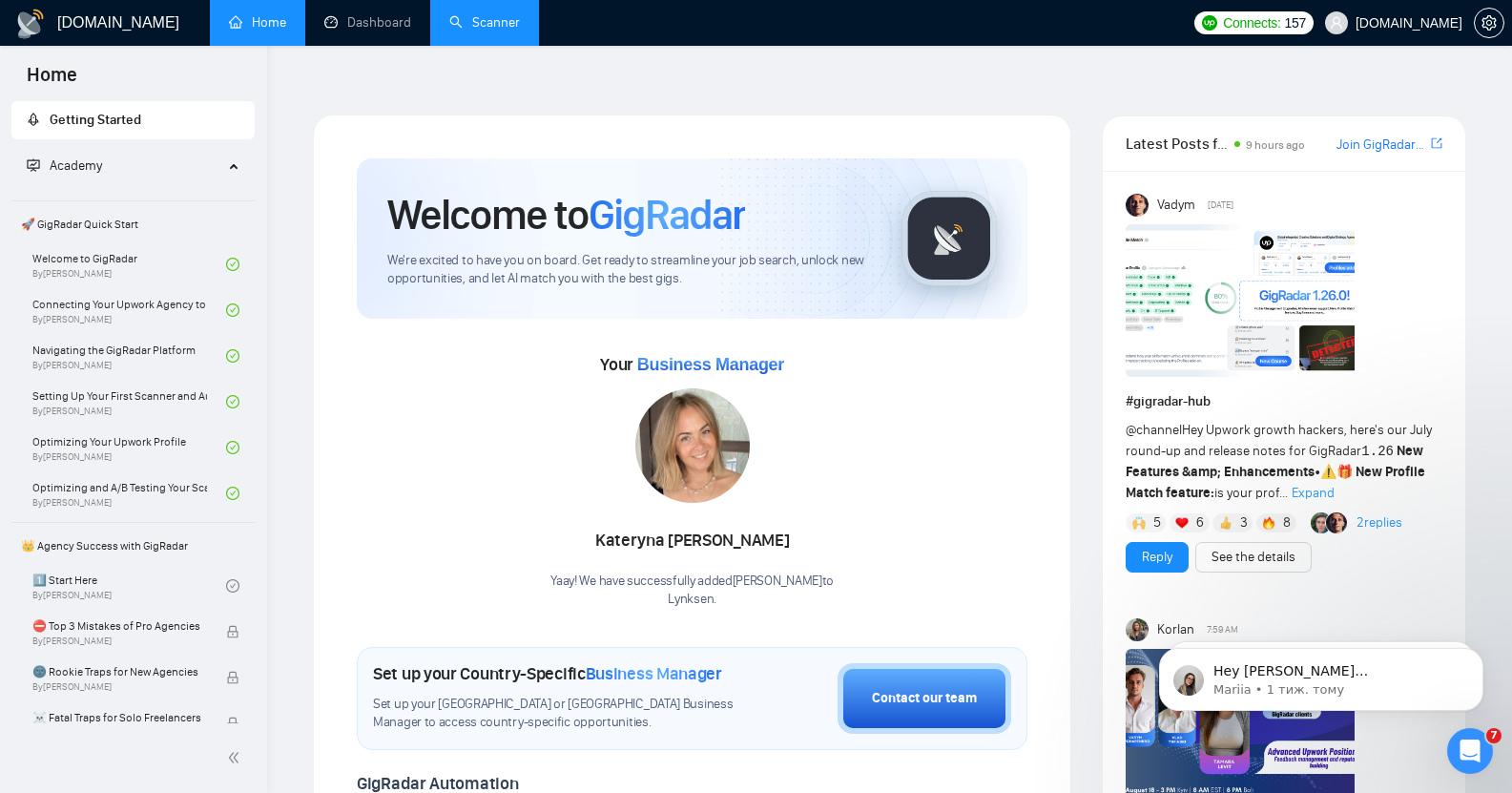
click at [479, 23] on link "Scanner" at bounding box center [484, 22] width 71 height 16
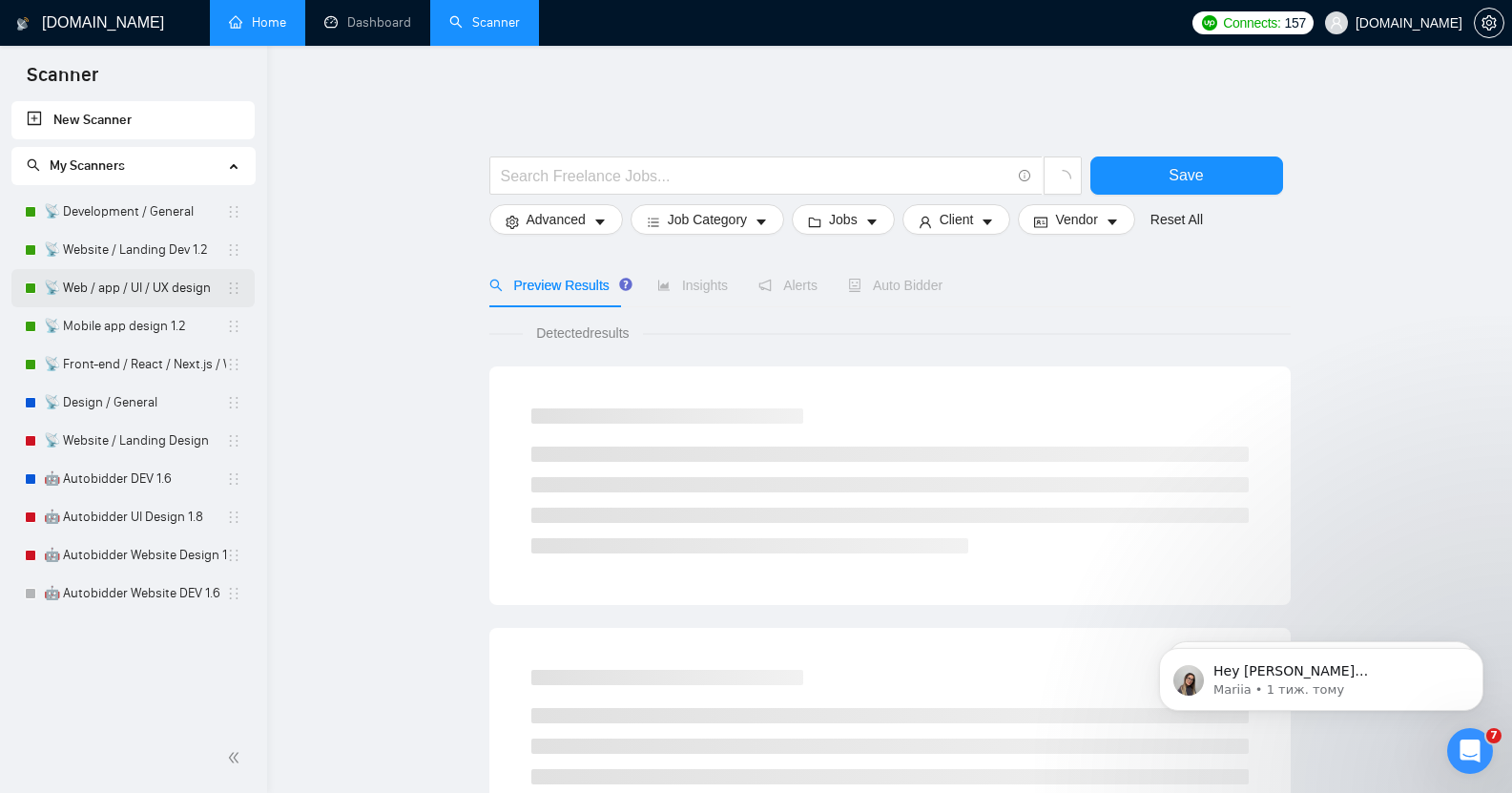
click at [122, 290] on link "📡 Web / app / UI / UX design" at bounding box center [135, 288] width 182 height 38
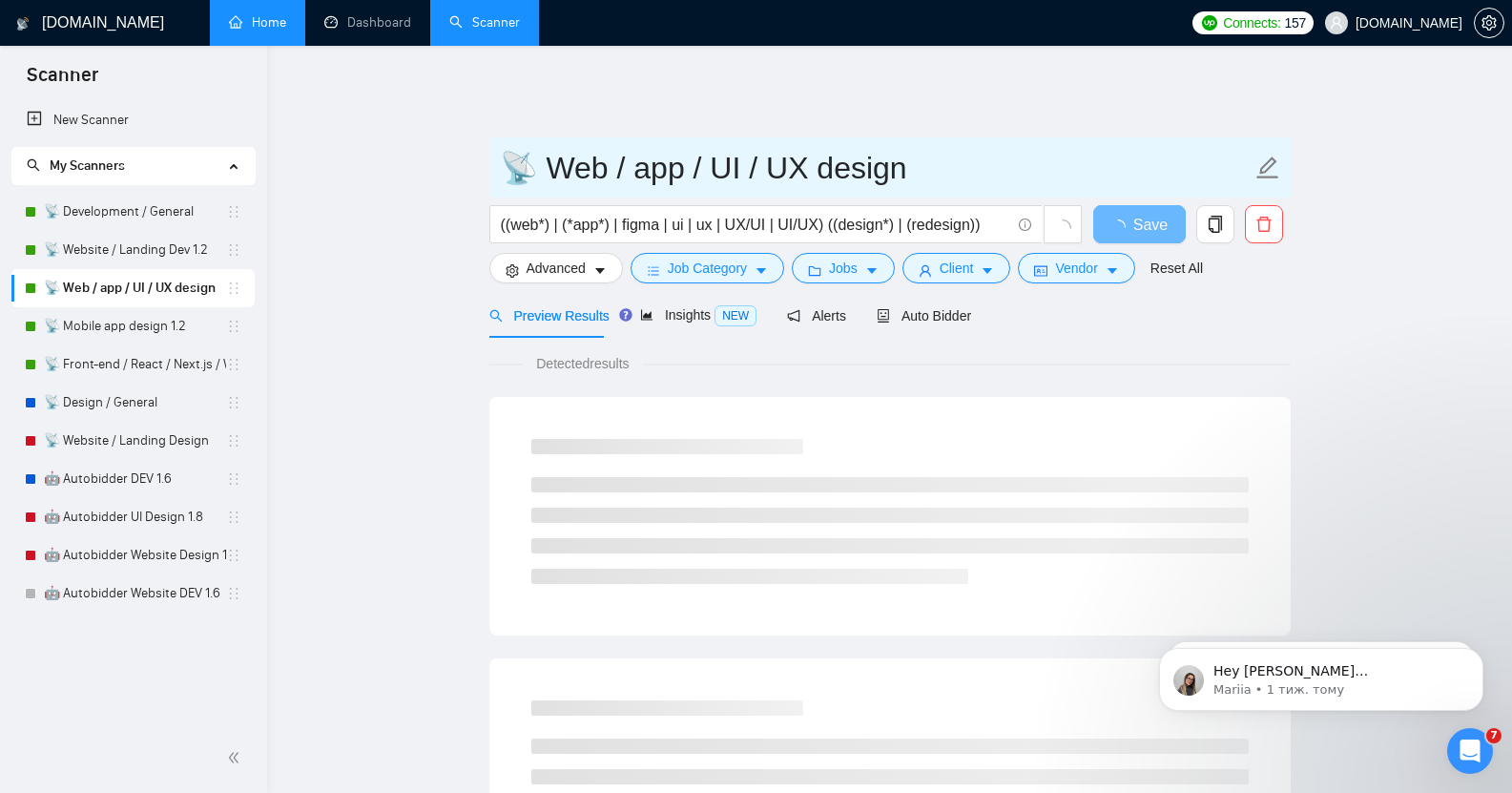
click at [599, 154] on input "📡 Web / app / UI / UX design" at bounding box center [875, 168] width 751 height 48
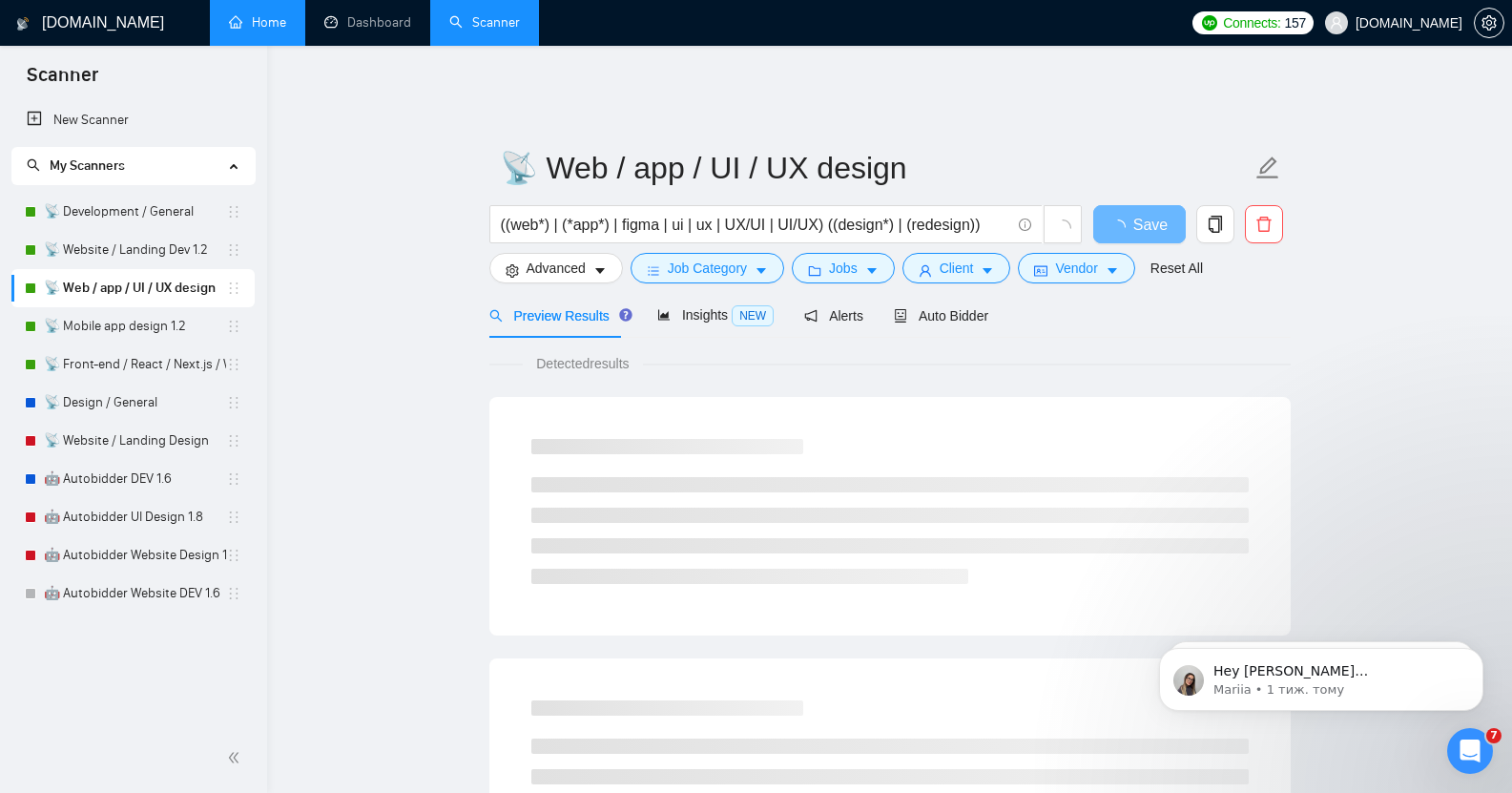
click at [1469, 748] on icon "Відкрити програму для спілкування Intercom" at bounding box center [1470, 751] width 32 height 32
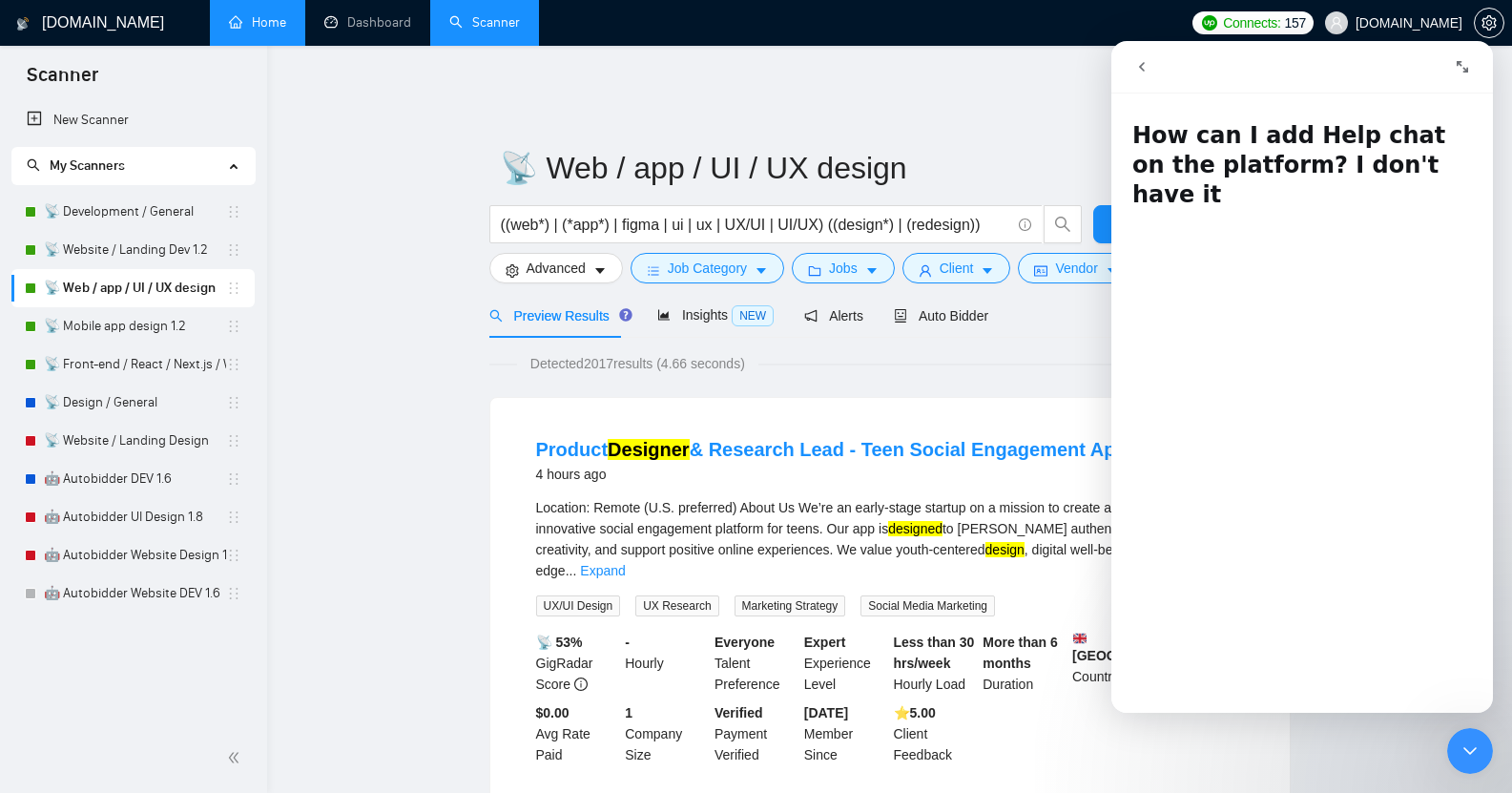
click at [130, 328] on link "📡 Mobile app design 1.2" at bounding box center [135, 326] width 182 height 38
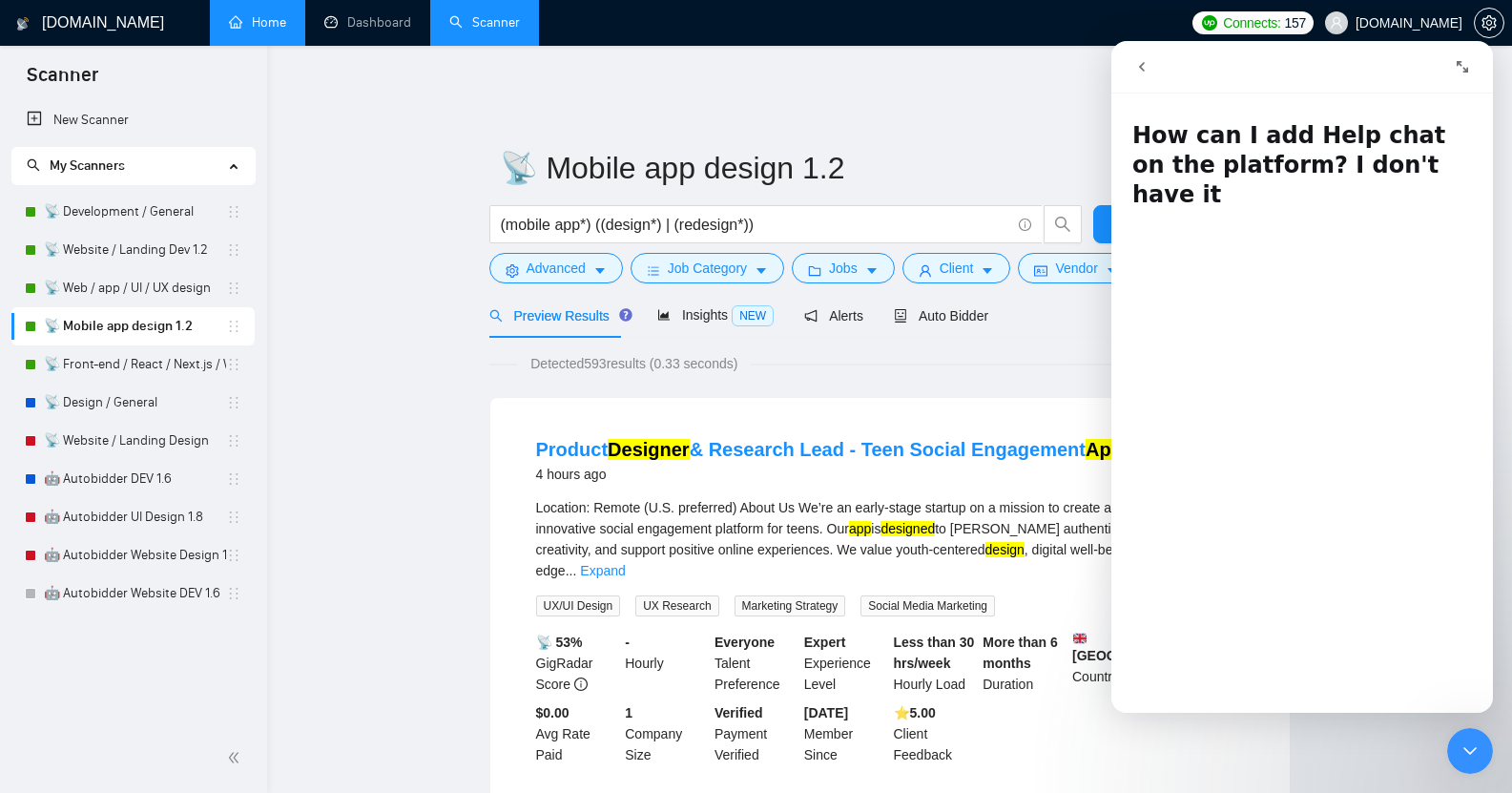
click at [1479, 758] on icon "Закрити програму для спілкування Intercom" at bounding box center [1469, 750] width 23 height 23
